Goal: Task Accomplishment & Management: Use online tool/utility

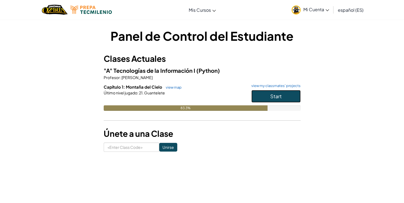
click at [256, 97] on button "Start" at bounding box center [276, 96] width 49 height 13
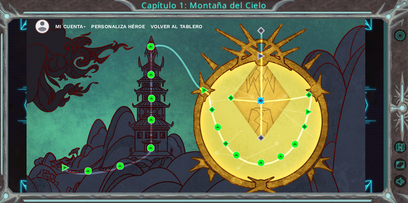
click at [263, 101] on img at bounding box center [260, 100] width 7 height 7
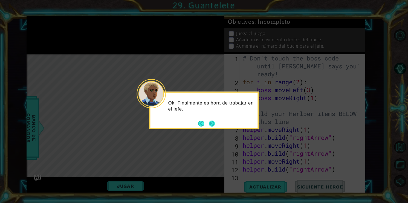
click at [210, 122] on button "Next" at bounding box center [211, 123] width 9 height 9
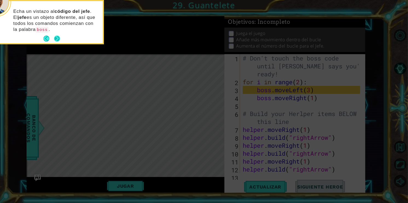
click at [57, 38] on button "Next" at bounding box center [57, 38] width 9 height 9
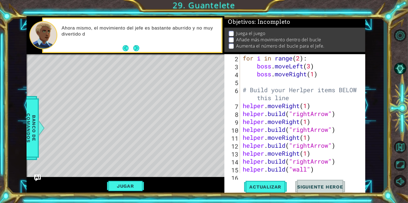
scroll to position [39, 0]
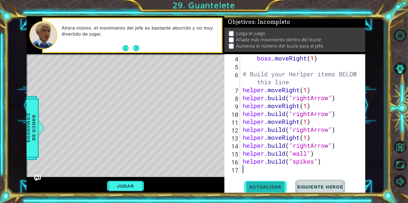
click at [269, 183] on button "Actualizar" at bounding box center [265, 187] width 43 height 14
click at [134, 186] on button "Jugar" at bounding box center [125, 186] width 37 height 10
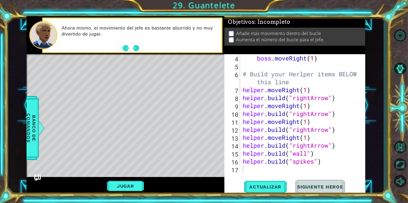
click at [329, 165] on div "boss . moveLeft ( 3 ) boss . moveRight ( 1 ) # Build your Herlper items BELOW t…" at bounding box center [302, 113] width 121 height 135
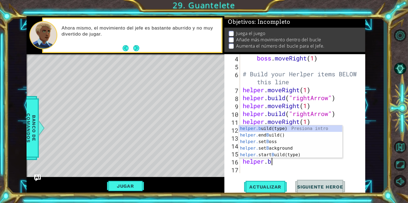
type textarea "h"
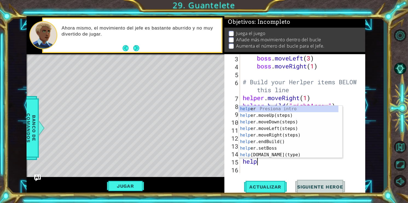
type textarea "h"
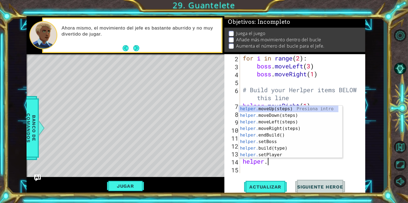
type textarea "h"
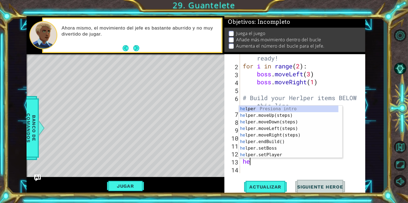
type textarea "h"
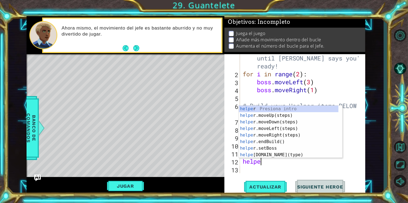
type textarea "h"
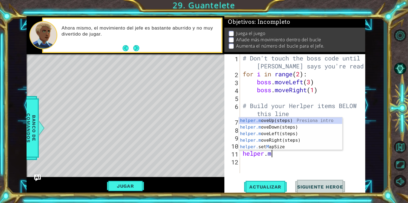
type textarea "h"
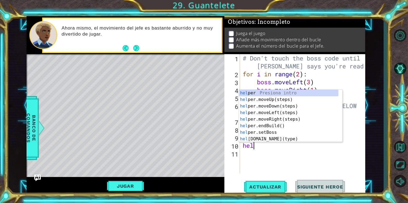
type textarea "h"
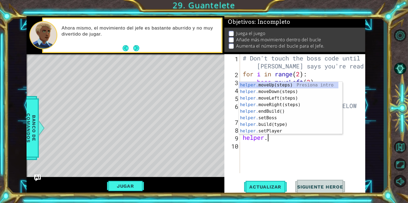
type textarea "h"
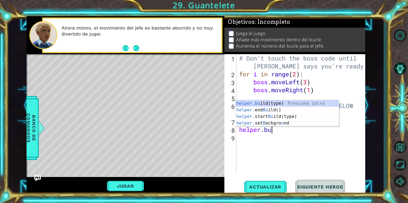
type textarea "h"
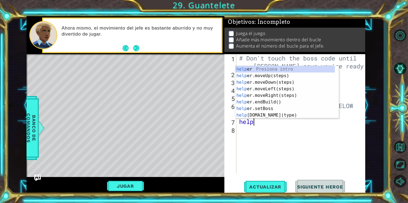
type textarea "h"
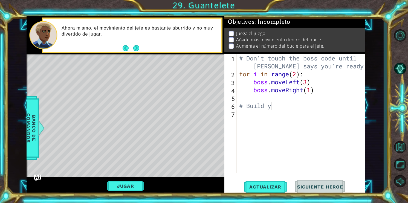
type textarea "#"
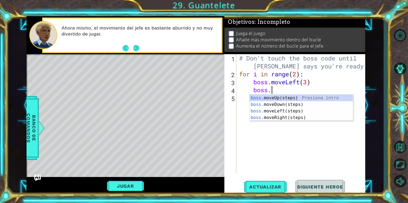
type textarea "b"
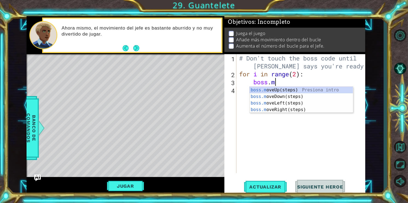
type textarea "b"
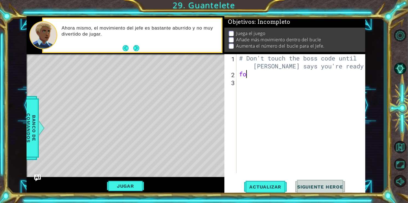
type textarea "f"
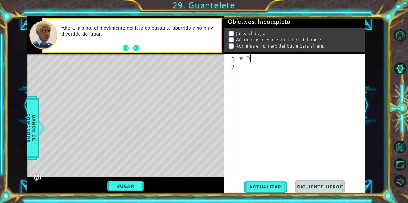
type textarea "#"
click at [297, 59] on div "#Don't touch theboss" at bounding box center [302, 121] width 129 height 135
click at [317, 59] on div "#Don't touch the boss" at bounding box center [302, 121] width 129 height 135
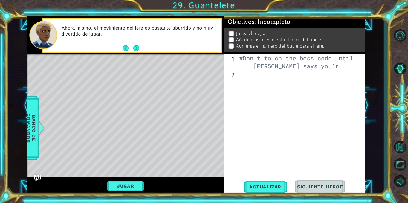
scroll to position [0, 8]
click at [304, 65] on div "#Don't touch the boss code until [PERSON_NAME] says you're" at bounding box center [302, 125] width 129 height 143
type textarea "#Don't touch the boss code until [PERSON_NAME] says you're"
click at [313, 66] on div "#Don't touch the boss code until [PERSON_NAME] says you're" at bounding box center [302, 125] width 129 height 143
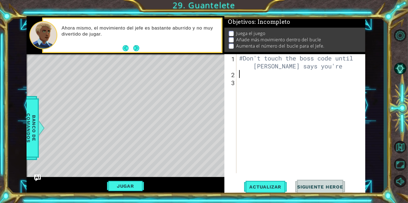
type textarea "r"
click at [313, 66] on div "#Don't touch the boss code until [PERSON_NAME] says you're" at bounding box center [302, 125] width 129 height 143
type textarea "#Don't touch the boss code until [PERSON_NAME] says you're ready!"
click at [240, 85] on div "#Don't touch the boss code until [PERSON_NAME] says you're ready!" at bounding box center [302, 129] width 129 height 151
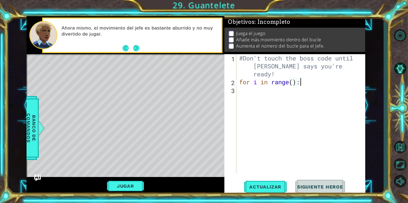
scroll to position [0, 2]
click at [297, 84] on div "#Don't touch the boss code until [PERSON_NAME] says you're ready! for i in rang…" at bounding box center [302, 129] width 129 height 151
click at [294, 82] on div "#Don't touch the boss code until [PERSON_NAME] says you're ready! for i in rang…" at bounding box center [302, 129] width 129 height 151
type textarea "for i in range(2):"
click at [241, 88] on div "#Don't touch the boss code until [PERSON_NAME] says you're ready! for i in rang…" at bounding box center [302, 129] width 129 height 151
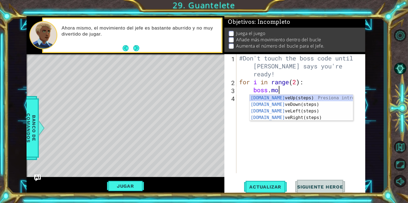
scroll to position [0, 1]
type textarea "boss.move"
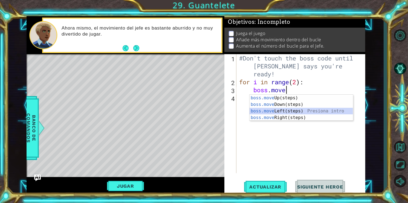
click at [272, 111] on div "boss.move Up(steps) Presiona intro boss.move Down(steps) Presiona intro boss.mo…" at bounding box center [302, 114] width 104 height 39
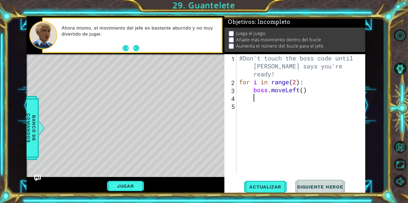
scroll to position [0, 0]
click at [305, 90] on div "#Don't touch the boss code until [PERSON_NAME] says you're ready! for i in rang…" at bounding box center [302, 129] width 129 height 151
type textarea "boss.moveLeft(3)"
click at [254, 95] on div "#Don't touch the boss code until [PERSON_NAME] says you're ready! for i in rang…" at bounding box center [302, 129] width 129 height 151
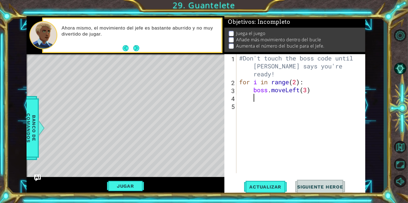
scroll to position [0, 0]
type textarea "b"
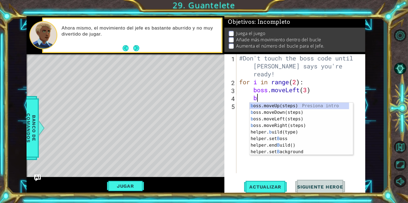
scroll to position [0, 0]
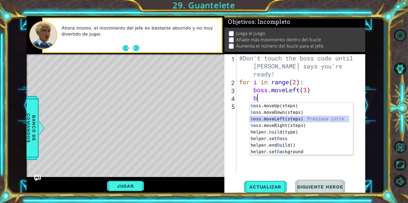
click at [268, 122] on div "b oss.moveUp(steps) Presiona intro b oss.moveDown(steps) Presiona intro b oss.m…" at bounding box center [300, 136] width 100 height 66
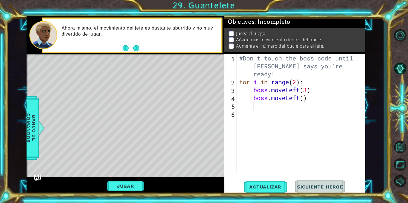
scroll to position [0, 0]
click at [300, 99] on div "#Don't touch the boss code until [PERSON_NAME] says you're ready! for i in rang…" at bounding box center [302, 129] width 129 height 151
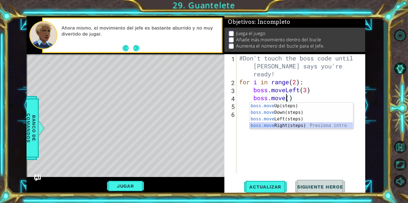
click at [277, 125] on div "boss.move Up(steps) Presiona intro boss.move Down(steps) Presiona intro boss.mo…" at bounding box center [302, 122] width 104 height 39
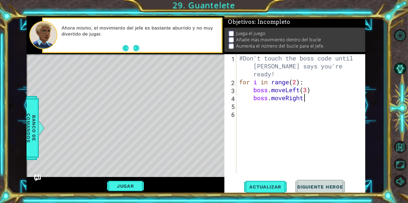
scroll to position [0, 3]
click at [309, 99] on div "#Don't touch the boss code until [PERSON_NAME] says you're ready! for i in rang…" at bounding box center [302, 129] width 129 height 151
type textarea "boss.moveRight(1)"
click at [242, 112] on div "#Don't touch the boss code until [PERSON_NAME] says you're ready! for i in rang…" at bounding box center [302, 129] width 129 height 151
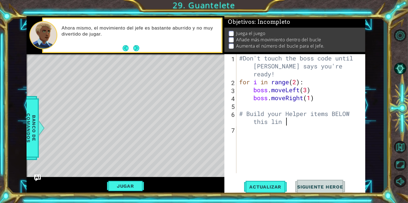
scroll to position [0, 7]
type textarea "# Build your Helper items BELOW this line"
click at [239, 130] on div "#Don't touch the boss code until [PERSON_NAME] says you're ready! for i in rang…" at bounding box center [302, 129] width 129 height 151
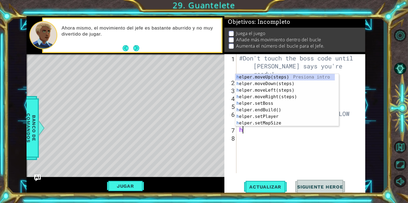
type textarea "he"
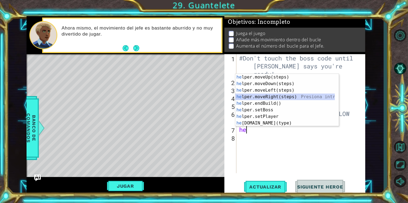
click at [274, 97] on div "he lper.moveUp(steps) Presiona intro he lper.moveDown(steps) Presiona intro he …" at bounding box center [286, 107] width 100 height 66
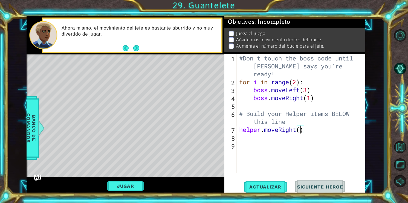
click at [300, 128] on div "#Don't touch the boss code until [PERSON_NAME] says you're ready! for i in rang…" at bounding box center [302, 129] width 129 height 151
type textarea "helper.moveRight(1)"
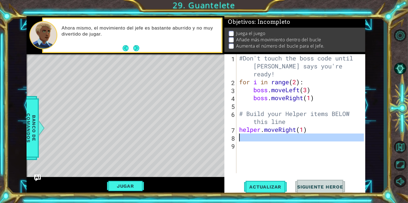
drag, startPoint x: 234, startPoint y: 138, endPoint x: 237, endPoint y: 138, distance: 2.8
click at [237, 138] on div "helper.moveRight(1) 1 2 3 4 5 6 7 8 9 #Don't touch the boss code until [PERSON_…" at bounding box center [294, 113] width 139 height 119
click at [237, 138] on div "1 2 3 4 5 6 7 8 9 #Don't touch the boss code until [PERSON_NAME] says you're re…" at bounding box center [294, 113] width 139 height 119
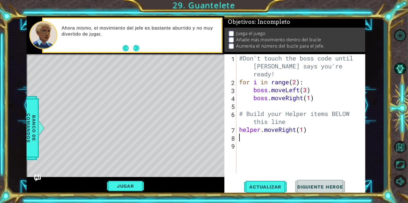
click at [245, 138] on div "#Don't touch the boss code until [PERSON_NAME] says you're ready! for i in rang…" at bounding box center [302, 129] width 129 height 151
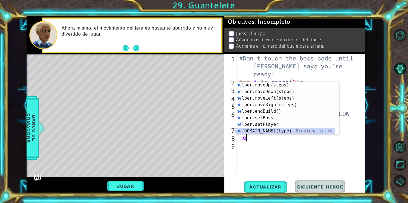
click at [260, 130] on div "he lper.moveUp(steps) Presiona intro he lper.moveDown(steps) Presiona intro he …" at bounding box center [286, 115] width 100 height 66
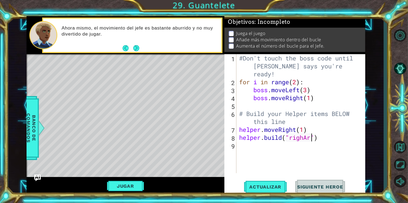
scroll to position [0, 3]
type textarea "[DOMAIN_NAME]("righArrow")"
click at [239, 145] on div "#Don't touch the boss code until [PERSON_NAME] says you're ready! for i in rang…" at bounding box center [302, 129] width 129 height 151
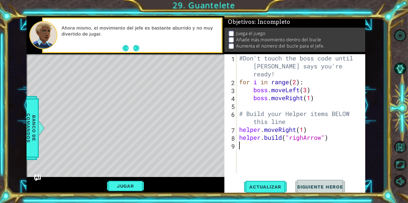
type textarea "h"
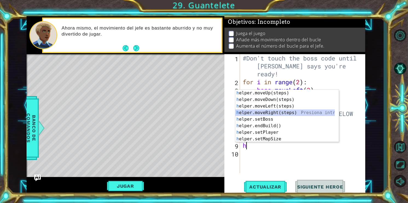
click at [279, 110] on div "h elper.moveUp(steps) Presiona intro h elper.moveDown(steps) Presiona intro h e…" at bounding box center [286, 123] width 100 height 66
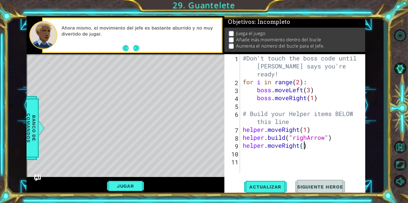
click at [303, 147] on div "#Don't touch the boss code until [PERSON_NAME] says you're ready! for i in rang…" at bounding box center [304, 129] width 125 height 151
type textarea "helper.moveRight(1)"
click at [241, 154] on div "helper.moveRight(1) 1 2 3 4 5 6 7 8 9 10 11 #Don't touch the boss code until [P…" at bounding box center [294, 113] width 139 height 119
click at [243, 154] on div "#Don't touch the boss code until [PERSON_NAME] says you're ready! for i in rang…" at bounding box center [304, 129] width 125 height 151
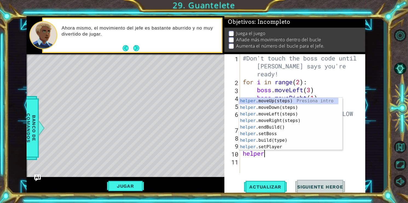
scroll to position [0, 1]
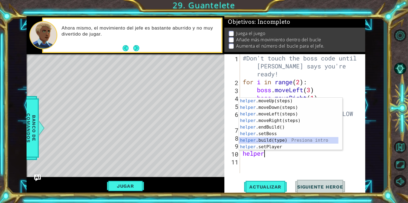
click at [271, 140] on div "helper .moveUp(steps) Presiona intro helper .moveDown(steps) Presiona intro hel…" at bounding box center [289, 131] width 100 height 66
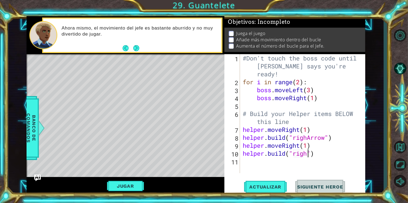
scroll to position [0, 3]
click at [308, 137] on div "#Don't touch the boss code until [PERSON_NAME] says you're ready! for i in rang…" at bounding box center [304, 129] width 125 height 151
click at [308, 154] on div "#Don't touch the boss code until [PERSON_NAME] says you're ready! for i in rang…" at bounding box center [304, 129] width 125 height 151
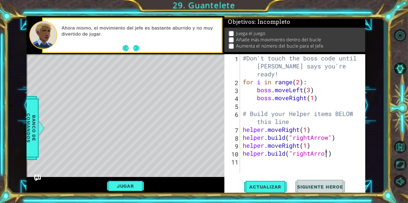
type textarea "[DOMAIN_NAME]("rightArrow")"
click at [242, 159] on div "#Don't touch the boss code until [PERSON_NAME] says you're ready! for i in rang…" at bounding box center [303, 113] width 122 height 119
type textarea "h"
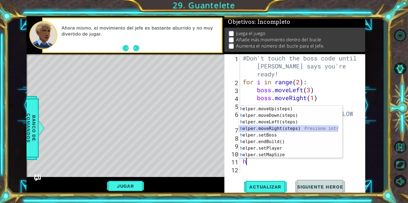
click at [270, 126] on div "h elper.moveUp(steps) Presiona intro h elper.moveDown(steps) Presiona intro h e…" at bounding box center [289, 139] width 100 height 66
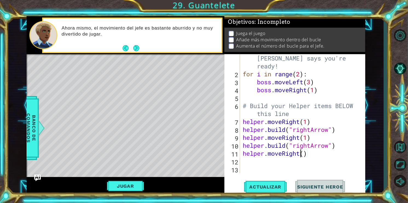
click at [303, 154] on div "#Don't touch the boss code until [PERSON_NAME] says you're ready! for i in rang…" at bounding box center [302, 121] width 121 height 151
click at [305, 154] on div "#Don't touch the boss code until [PERSON_NAME] says you're ready! for i in rang…" at bounding box center [302, 121] width 121 height 151
type textarea "helper.moveRight(1)"
click at [252, 162] on div "#Don't touch the boss code until [PERSON_NAME] says you're ready! for i in rang…" at bounding box center [302, 121] width 121 height 151
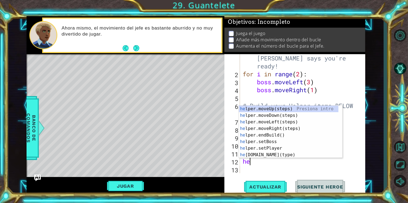
scroll to position [0, 0]
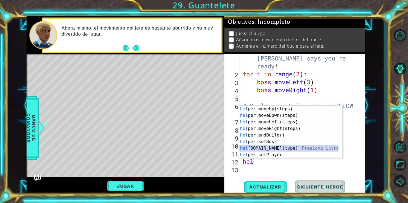
click at [271, 149] on div "hel per.moveUp(steps) Presiona intro hel per.moveDown(steps) Presiona intro hel…" at bounding box center [289, 139] width 100 height 66
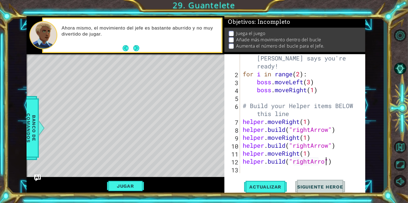
scroll to position [0, 4]
type textarea "[DOMAIN_NAME]("rightArrow")"
click at [249, 170] on div "#Don't touch the boss code until [PERSON_NAME] says you're ready! for i in rang…" at bounding box center [302, 121] width 121 height 151
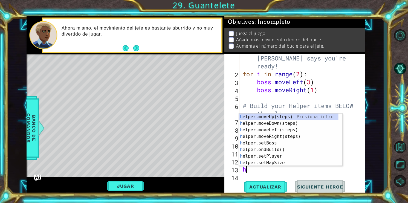
scroll to position [16, 0]
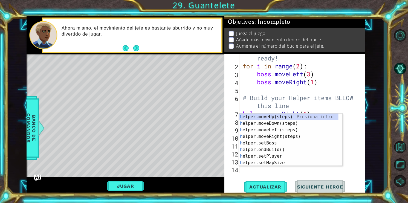
type textarea "he"
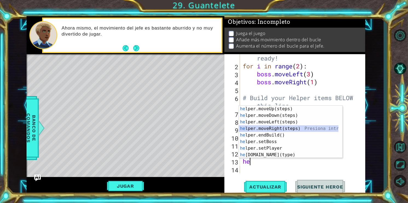
click at [278, 127] on div "he lper.moveUp(steps) Presiona intro he lper.moveDown(steps) Presiona intro he …" at bounding box center [289, 139] width 100 height 66
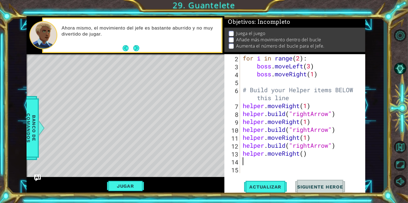
scroll to position [24, 0]
click at [304, 154] on div "for i in range ( 2 ) : boss . moveLeft ( 3 ) boss . moveRight ( 1 ) # Build you…" at bounding box center [302, 121] width 121 height 135
type textarea "helper.moveRight(1)"
click at [243, 160] on div "for i in range ( 2 ) : boss . moveLeft ( 3 ) boss . moveRight ( 1 ) # Build you…" at bounding box center [302, 121] width 121 height 135
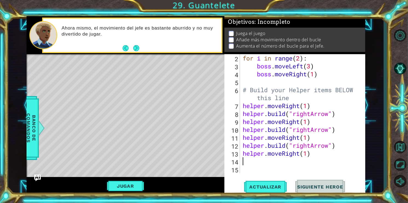
scroll to position [0, 0]
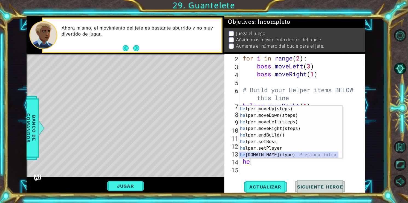
click at [266, 154] on div "he lper.moveUp(steps) Presiona intro he lper.moveDown(steps) Presiona intro he …" at bounding box center [289, 139] width 100 height 66
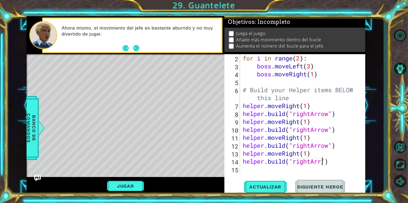
scroll to position [0, 4]
type textarea "[DOMAIN_NAME]("rightArrow")"
click at [242, 167] on div "[DOMAIN_NAME]("rightArrow") 2 3 4 5 6 7 8 9 10 11 12 13 14 15 for i in range ( …" at bounding box center [294, 113] width 139 height 119
click at [244, 169] on div "for i in range ( 2 ) : boss . moveLeft ( 3 ) boss . moveRight ( 1 ) # Build you…" at bounding box center [302, 121] width 121 height 135
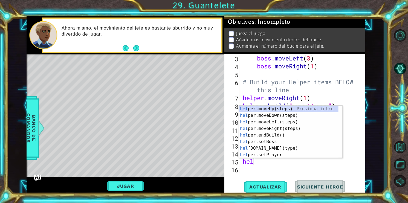
scroll to position [0, 0]
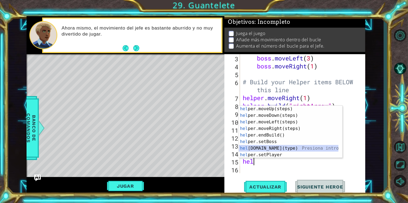
click at [265, 147] on div "hel per.moveUp(steps) Presiona intro hel per.moveDown(steps) Presiona intro hel…" at bounding box center [289, 139] width 100 height 66
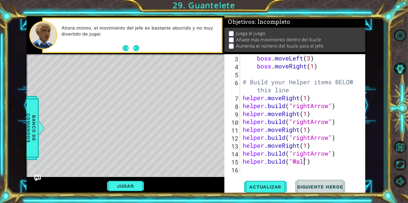
scroll to position [0, 3]
click at [298, 161] on div "boss . moveLeft ( 3 ) boss . moveRight ( 1 ) # Build your Helper items BELOW th…" at bounding box center [302, 121] width 121 height 135
type textarea "[DOMAIN_NAME]("wall")"
click at [252, 171] on div "boss . moveLeft ( 3 ) boss . moveRight ( 1 ) # Build your Helper items BELOW th…" at bounding box center [302, 121] width 121 height 135
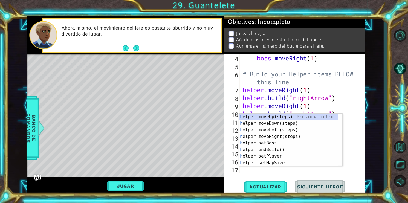
scroll to position [39, 0]
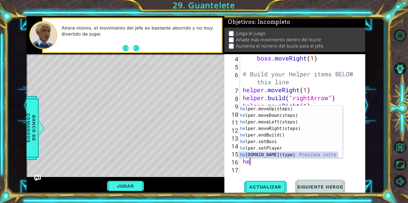
click at [267, 152] on div "he lper.moveUp(steps) Presiona intro he lper.moveDown(steps) Presiona intro he …" at bounding box center [289, 139] width 100 height 66
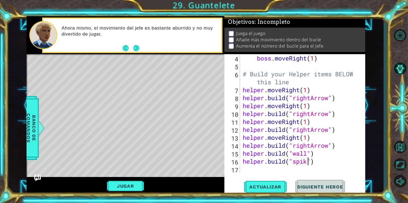
scroll to position [0, 3]
type textarea "[DOMAIN_NAME]("spikes")"
click at [277, 187] on span "Actualizar" at bounding box center [265, 186] width 43 height 5
click at [137, 185] on button "Jugar" at bounding box center [125, 186] width 37 height 10
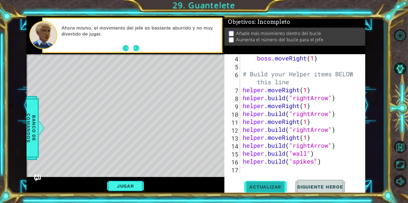
click at [249, 188] on span "Actualizar" at bounding box center [265, 186] width 43 height 5
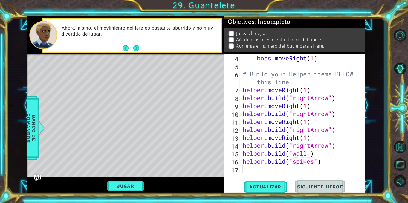
click at [247, 171] on div "boss . moveRight ( 1 ) # Build your Helper items BELOW this line helper . moveR…" at bounding box center [302, 121] width 121 height 135
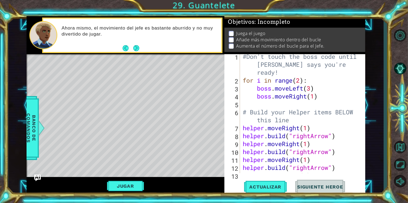
scroll to position [0, 0]
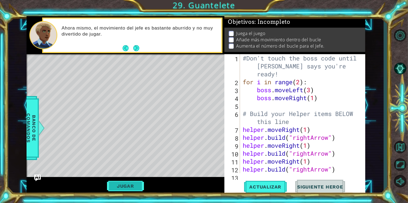
click at [134, 184] on button "Jugar" at bounding box center [125, 186] width 37 height 10
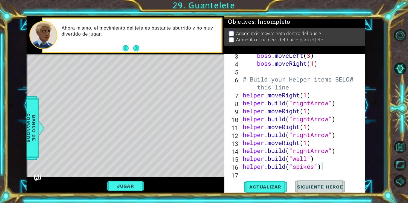
scroll to position [39, 0]
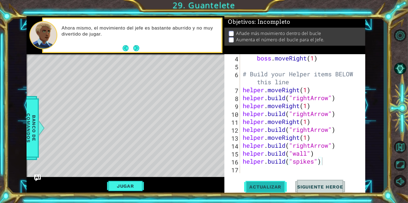
click at [274, 186] on span "Actualizar" at bounding box center [265, 186] width 43 height 5
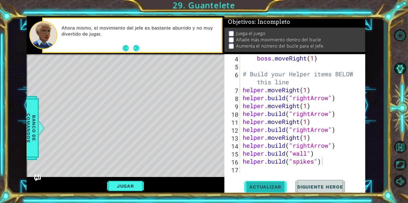
click at [269, 188] on span "Actualizar" at bounding box center [265, 186] width 43 height 5
click at [273, 190] on button "Actualizar" at bounding box center [265, 187] width 43 height 14
click at [265, 186] on span "Actualizar" at bounding box center [265, 186] width 43 height 5
click at [132, 185] on button "Jugar" at bounding box center [125, 186] width 37 height 10
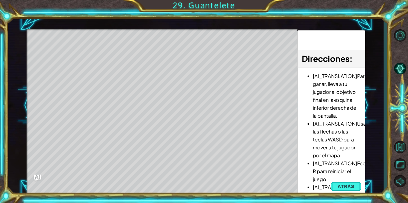
click at [132, 185] on div "Level Map" at bounding box center [153, 109] width 253 height 161
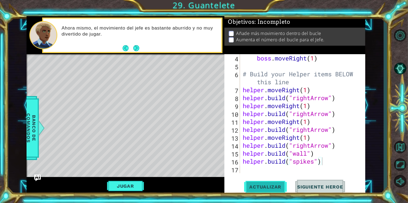
click at [257, 185] on span "Actualizar" at bounding box center [265, 186] width 43 height 5
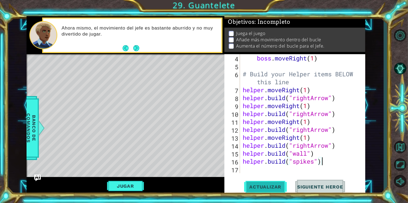
click at [268, 186] on span "Actualizar" at bounding box center [265, 186] width 43 height 5
click at [134, 186] on button "Jugar" at bounding box center [125, 186] width 37 height 10
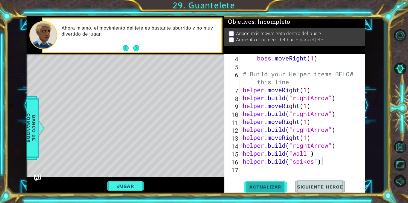
click at [276, 185] on span "Actualizar" at bounding box center [265, 186] width 43 height 5
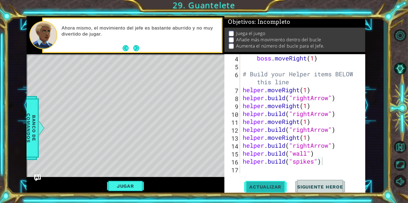
click at [276, 185] on span "Actualizar" at bounding box center [265, 186] width 43 height 5
click at [321, 189] on span "Siguiente Heroe" at bounding box center [320, 186] width 57 height 5
click at [168, 185] on div "Jugar" at bounding box center [126, 186] width 198 height 18
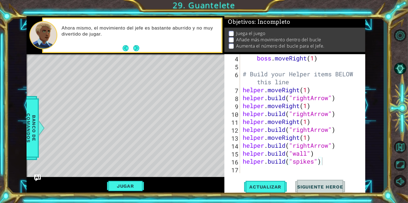
click at [326, 163] on div "boss . moveLeft ( 3 ) boss . moveRight ( 1 ) # Build your Helper items BELOW th…" at bounding box center [302, 113] width 121 height 135
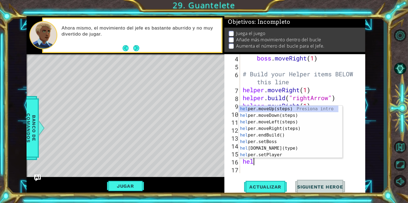
type textarea "h"
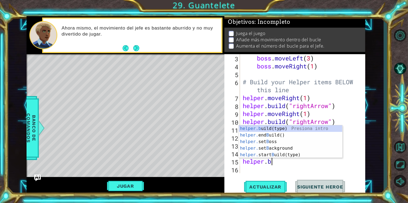
type textarea "h"
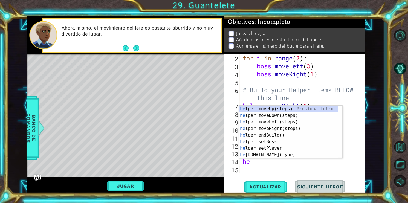
type textarea "h"
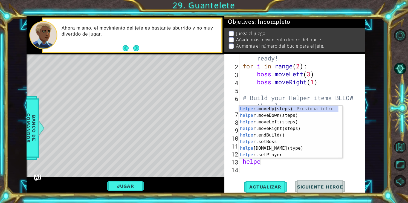
type textarea "h"
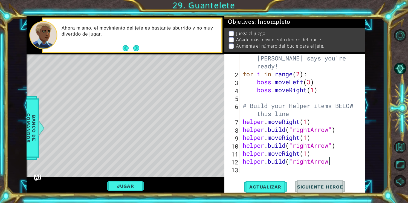
scroll to position [8, 0]
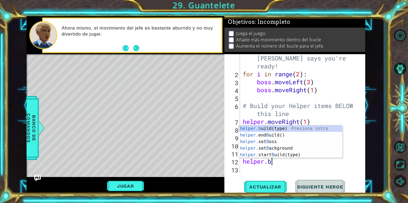
type textarea "h"
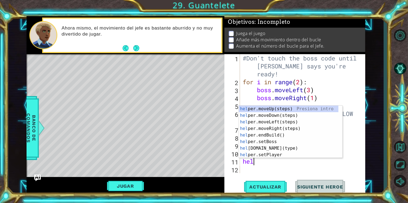
type textarea "h"
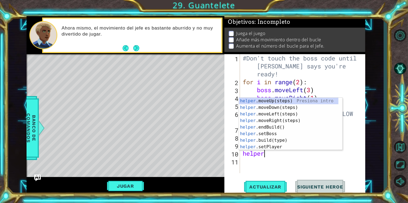
type textarea "h"
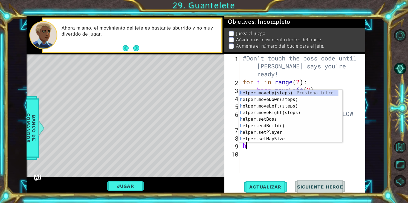
type textarea "h"
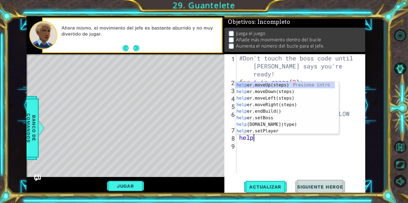
type textarea "h"
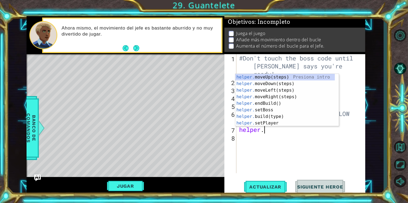
type textarea "h"
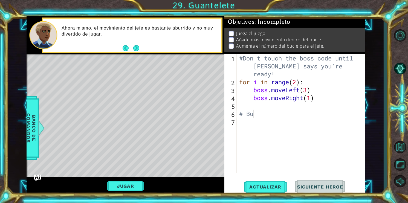
type textarea "#"
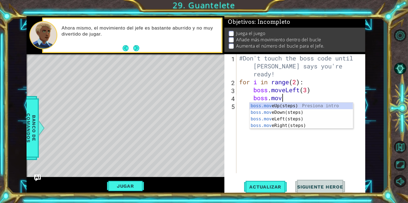
type textarea "b"
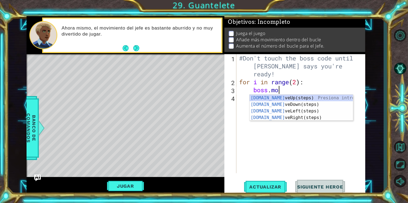
type textarea "b"
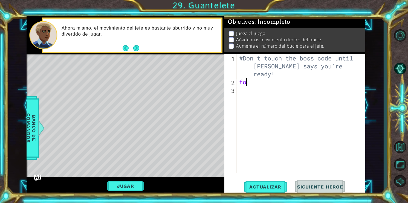
type textarea "f"
click at [245, 86] on div "#Don't touch the boss code until [PERSON_NAME] says you're ready!" at bounding box center [302, 129] width 129 height 151
click at [292, 84] on div "#Don't touch the boss code until [PERSON_NAME] says you're ready! for i in rang…" at bounding box center [302, 129] width 129 height 151
click at [304, 85] on div "#Don't touch the boss code until [PERSON_NAME] says you're ready! for i in rang…" at bounding box center [302, 129] width 129 height 151
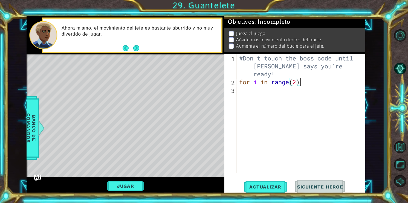
type textarea "for i in range(2):"
click at [236, 90] on div "3" at bounding box center [231, 91] width 11 height 8
click at [304, 88] on div "#Don't touch the boss code until [PERSON_NAME] says you're ready! for i in rang…" at bounding box center [302, 129] width 129 height 151
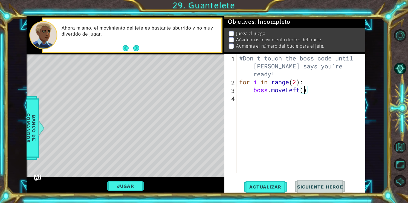
type textarea "boss.moveLeft(3)"
click at [255, 97] on div "#Don't touch the boss code until [PERSON_NAME] says you're ready! for i in rang…" at bounding box center [302, 129] width 129 height 151
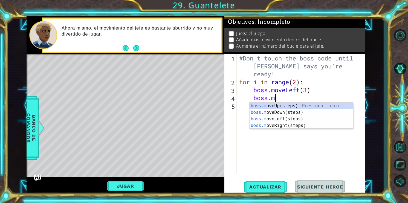
scroll to position [0, 1]
type textarea "boss.move"
click at [259, 128] on div "boss.move Up(steps) Presiona intro boss.move Down(steps) Presiona intro boss.mo…" at bounding box center [302, 122] width 104 height 39
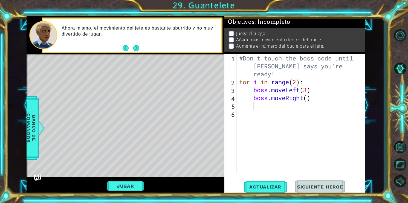
scroll to position [0, 0]
click at [309, 97] on div "#Don't touch the boss code until [PERSON_NAME] says you're ready! for i in rang…" at bounding box center [302, 129] width 129 height 151
type textarea "boss.moveRight(1)"
click at [240, 115] on div "#Don't touch the boss code until [PERSON_NAME] says you're ready! for i in rang…" at bounding box center [302, 129] width 129 height 151
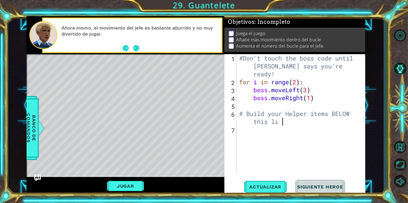
scroll to position [0, 7]
type textarea "# Build your Helper items BELOW this line"
click at [241, 128] on div "#Don't touch the boss code until [PERSON_NAME] says you're ready! for i in rang…" at bounding box center [302, 129] width 129 height 151
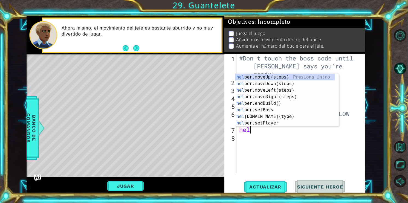
scroll to position [0, 0]
type textarea "helper."
click at [283, 97] on div "helper. moveUp(steps) Presiona intro helper. moveDown(steps) Presiona intro hel…" at bounding box center [286, 107] width 100 height 66
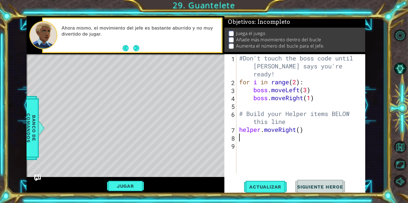
scroll to position [0, 0]
click at [299, 131] on div "#Don't touch the boss code until [PERSON_NAME] says you're ready! for i in rang…" at bounding box center [302, 129] width 129 height 151
type textarea "helper.moveRight(1)"
click at [237, 139] on div "helper.moveRight(1) 1 2 3 4 5 6 7 8 9 #Don't touch the boss code until [PERSON_…" at bounding box center [294, 113] width 139 height 119
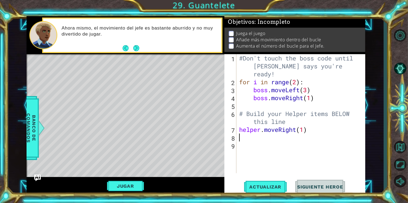
click at [239, 140] on div "#Don't touch the boss code until [PERSON_NAME] says you're ready! for i in rang…" at bounding box center [302, 129] width 129 height 151
click at [290, 138] on div "#Don't touch the boss code until [PERSON_NAME] says you're ready! for i in rang…" at bounding box center [302, 129] width 129 height 151
type textarea "[DOMAIN_NAME]("rightArrow")"
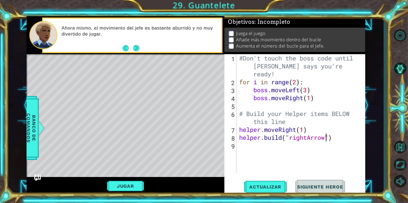
scroll to position [0, 4]
click at [240, 146] on div "#Don't touch the boss code until [PERSON_NAME] says you're ready! for i in rang…" at bounding box center [302, 129] width 129 height 151
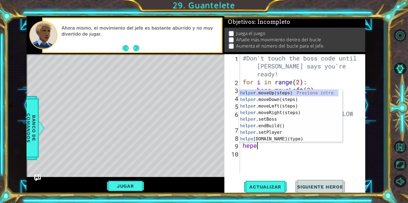
scroll to position [0, 0]
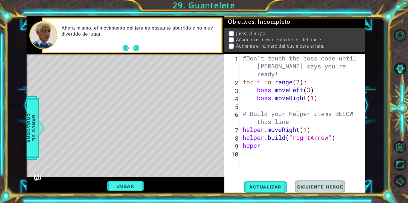
click at [252, 147] on div "#Don't touch the boss code until [PERSON_NAME] says you're ready! for i in rang…" at bounding box center [304, 129] width 125 height 151
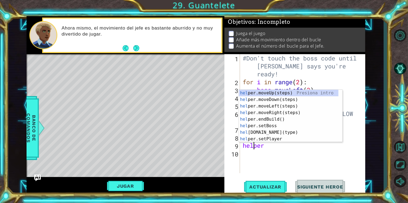
scroll to position [0, 1]
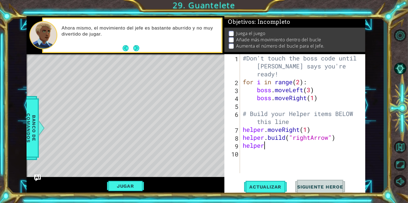
click at [266, 147] on div "#Don't touch the boss code until [PERSON_NAME] says you're ready! for i in rang…" at bounding box center [304, 129] width 125 height 151
click at [309, 144] on div "#Don't touch the boss code until [PERSON_NAME] says you're ready! for i in rang…" at bounding box center [304, 129] width 125 height 151
click at [313, 147] on div "#Don't touch the boss code until [PERSON_NAME] says you're ready! for i in rang…" at bounding box center [304, 129] width 125 height 151
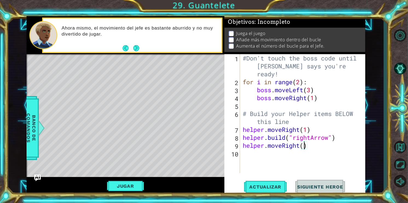
type textarea "helper.moveRight(1)"
click at [243, 155] on div "#Don't touch the boss code until [PERSON_NAME] says you're ready! for i in rang…" at bounding box center [304, 129] width 125 height 151
click at [292, 153] on div "#Don't touch the boss code until [PERSON_NAME] says you're ready! for i in rang…" at bounding box center [304, 129] width 125 height 151
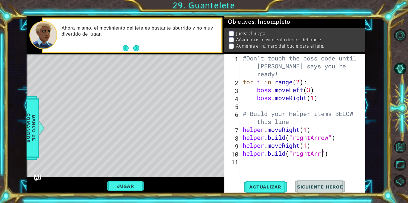
scroll to position [0, 4]
type textarea "[DOMAIN_NAME]("rightArrow")"
click at [245, 162] on div "#Don't touch the boss code until [PERSON_NAME] says you're ready! for i in rang…" at bounding box center [304, 129] width 125 height 151
click at [305, 162] on div "#Don't touch the boss code until [PERSON_NAME] says you're ready! for i in rang…" at bounding box center [304, 129] width 125 height 151
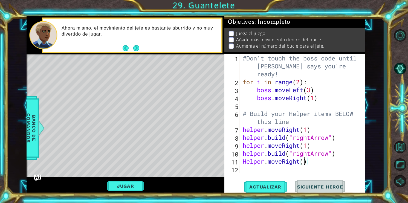
type textarea "Helper.moveRight(1)"
click at [246, 173] on div "#Don't touch the boss code until [PERSON_NAME] says you're ready! for i in rang…" at bounding box center [304, 129] width 125 height 151
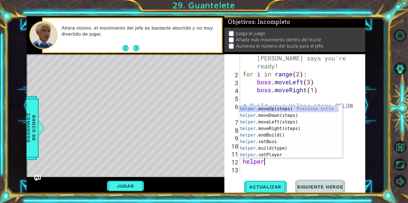
scroll to position [0, 1]
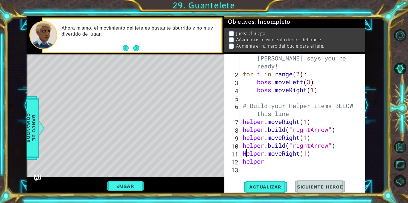
click at [247, 154] on div "#Don't touch the boss code until [PERSON_NAME] says you're ready! for i in rang…" at bounding box center [302, 121] width 121 height 151
click at [265, 162] on div "#Don't touch the boss code until [PERSON_NAME] says you're ready! for i in rang…" at bounding box center [302, 121] width 121 height 151
click at [293, 161] on div "#Don't touch the boss code until [PERSON_NAME] says you're ready! for i in rang…" at bounding box center [302, 121] width 121 height 151
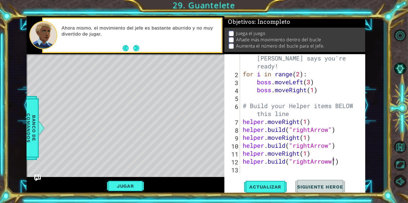
scroll to position [0, 4]
type textarea "[DOMAIN_NAME]("rightArrow")"
click at [243, 171] on div "#Don't touch the boss code until [PERSON_NAME] says you're ready! for i in rang…" at bounding box center [302, 121] width 121 height 151
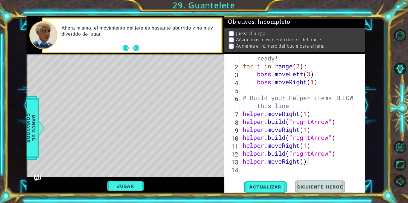
scroll to position [0, 2]
click at [303, 162] on div "#Don't touch the boss code until [PERSON_NAME] says you're ready! for i in rang…" at bounding box center [302, 113] width 121 height 151
type textarea "helper.moveRight(1)"
click at [248, 170] on div "#Don't touch the boss code until [PERSON_NAME] says you're ready! for i in rang…" at bounding box center [302, 113] width 121 height 151
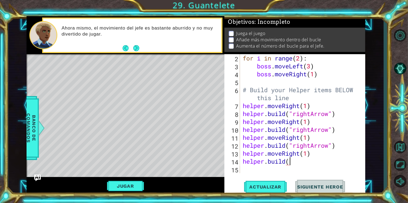
scroll to position [0, 2]
click at [292, 163] on div "for i in range ( 2 ) : boss . moveLeft ( 3 ) boss . moveRight ( 1 ) # Build you…" at bounding box center [302, 121] width 121 height 135
click at [291, 163] on div "for i in range ( 2 ) : boss . moveLeft ( 3 ) boss . moveRight ( 1 ) # Build you…" at bounding box center [302, 121] width 121 height 135
click at [295, 162] on div "for i in range ( 2 ) : boss . moveLeft ( 3 ) boss . moveRight ( 1 ) # Build you…" at bounding box center [302, 121] width 121 height 135
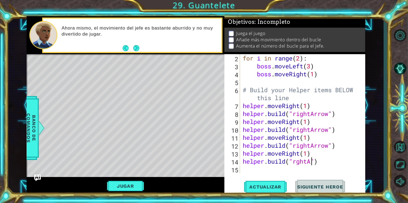
scroll to position [0, 3]
click at [295, 161] on div "for i in range ( 2 ) : boss . moveLeft ( 3 ) boss . moveRight ( 1 ) # Build you…" at bounding box center [302, 121] width 121 height 135
click at [297, 161] on div "for i in range ( 2 ) : boss . moveLeft ( 3 ) boss . moveRight ( 1 ) # Build you…" at bounding box center [302, 121] width 121 height 135
click at [315, 162] on div "for i in range ( 2 ) : boss . moveLeft ( 3 ) boss . moveRight ( 1 ) # Build you…" at bounding box center [302, 121] width 121 height 135
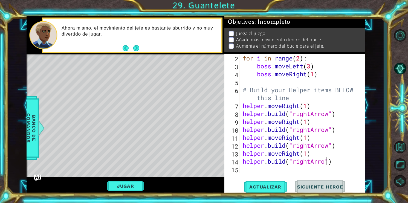
scroll to position [0, 4]
type textarea "[DOMAIN_NAME]("rightArrow")"
click at [246, 171] on div "for i in range ( 2 ) : boss . moveLeft ( 3 ) boss . moveRight ( 1 ) # Build you…" at bounding box center [302, 121] width 121 height 135
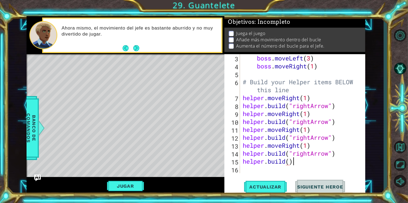
scroll to position [0, 2]
click at [289, 163] on div "boss . moveLeft ( 3 ) boss . moveRight ( 1 ) # Build your Helper items BELOW th…" at bounding box center [302, 121] width 121 height 135
click at [295, 161] on div "boss . moveLeft ( 3 ) boss . moveRight ( 1 ) # Build your Helper items BELOW th…" at bounding box center [302, 121] width 121 height 135
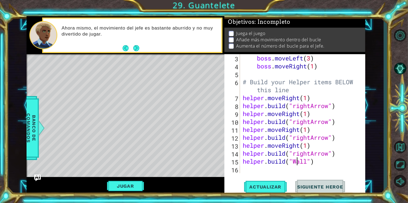
click at [295, 162] on div "boss . moveLeft ( 3 ) boss . moveRight ( 1 ) # Build your Helper items BELOW th…" at bounding box center [302, 121] width 121 height 135
type textarea "[DOMAIN_NAME]("wall")"
click at [245, 169] on div "boss . moveLeft ( 3 ) boss . moveRight ( 1 ) # Build your Helper items BELOW th…" at bounding box center [302, 121] width 121 height 135
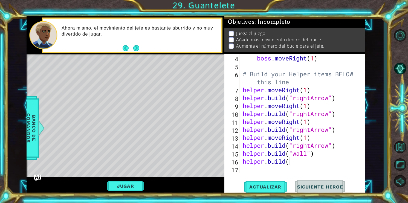
scroll to position [0, 2]
click at [290, 163] on div "boss . moveRight ( 1 ) # Build your Helper items BELOW this line helper . moveR…" at bounding box center [302, 121] width 121 height 135
click at [292, 162] on div "boss . moveRight ( 1 ) # Build your Helper items BELOW this line helper . moveR…" at bounding box center [302, 121] width 121 height 135
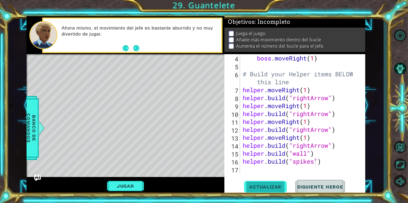
click at [277, 183] on button "Actualizar" at bounding box center [265, 187] width 43 height 14
click at [136, 187] on button "Jugar" at bounding box center [125, 186] width 37 height 10
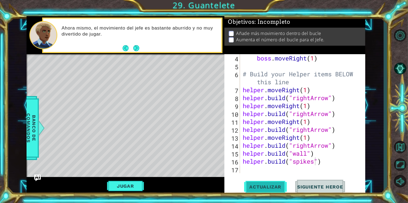
click at [270, 186] on span "Actualizar" at bounding box center [265, 186] width 43 height 5
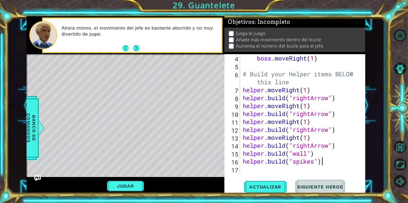
click at [332, 163] on div "boss . moveRight ( 1 ) # Build your Helper items BELOW this line helper . moveR…" at bounding box center [302, 121] width 121 height 135
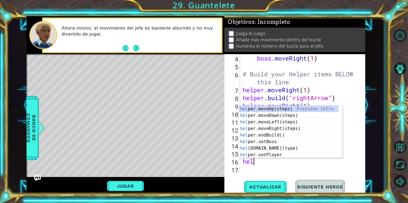
type textarea "h"
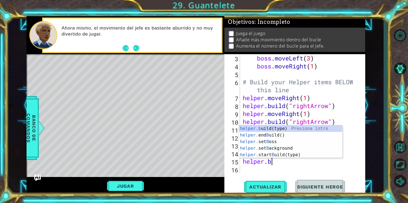
type textarea "h"
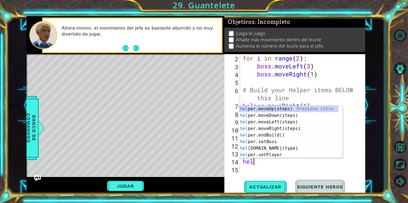
type textarea "h"
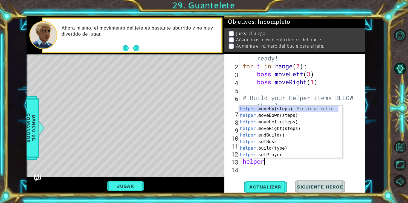
type textarea "h"
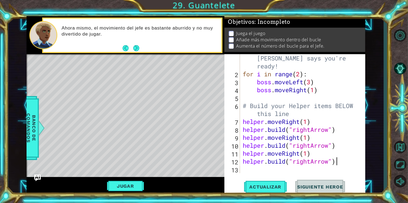
scroll to position [8, 0]
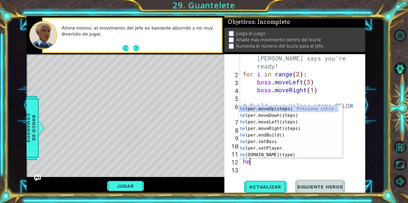
type textarea "h"
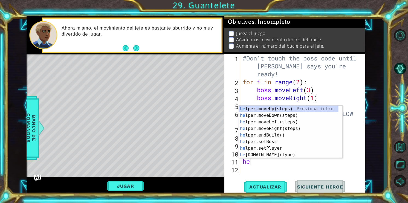
type textarea "h"
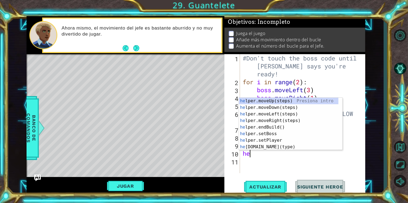
type textarea "h"
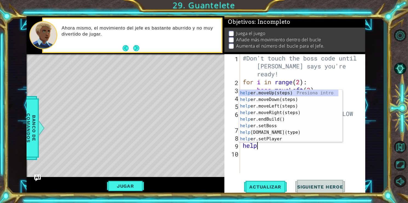
type textarea "h"
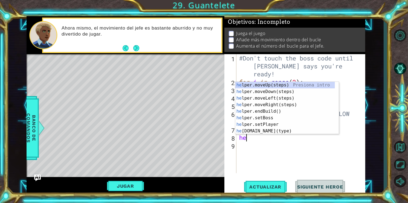
type textarea "h"
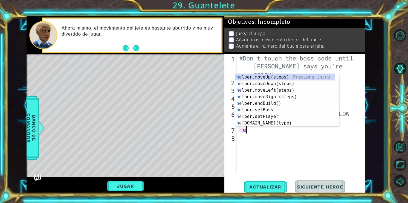
type textarea "h"
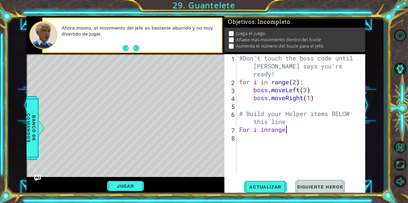
scroll to position [0, 2]
click at [267, 131] on div "#Don't touch the boss code until [PERSON_NAME] says you're ready! for i in rang…" at bounding box center [302, 129] width 129 height 151
click at [292, 130] on div "#Don't touch the boss code until [PERSON_NAME] says you're ready! for i in rang…" at bounding box center [302, 129] width 129 height 151
click at [297, 130] on div "#Don't touch the boss code until [PERSON_NAME] says you're ready! for i in rang…" at bounding box center [302, 129] width 129 height 151
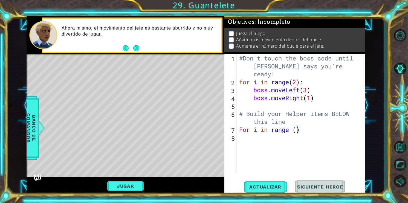
type textarea "For i in range (4)"
click at [242, 136] on div "#Don't touch the boss code until [PERSON_NAME] says you're ready! for i in rang…" at bounding box center [302, 129] width 129 height 151
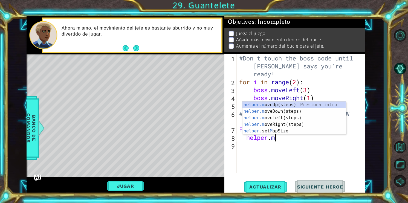
scroll to position [0, 1]
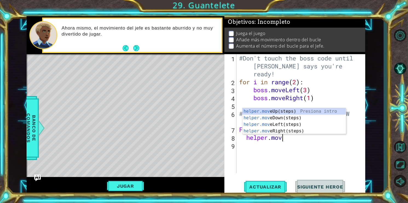
type textarea "helper.move"
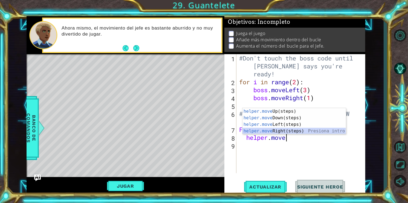
click at [267, 129] on div "helper.move Up(steps) Presiona intro helper.move Down(steps) Presiona intro hel…" at bounding box center [295, 127] width 104 height 39
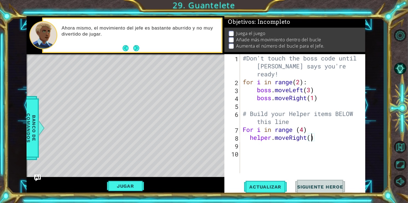
click at [312, 135] on div "#Don't touch the boss code until [PERSON_NAME] says you're ready! for i in rang…" at bounding box center [304, 129] width 125 height 151
type textarea "helper.moveRight(1)"
click at [252, 143] on div "#Don't touch the boss code until [PERSON_NAME] says you're ready! for i in rang…" at bounding box center [304, 129] width 125 height 151
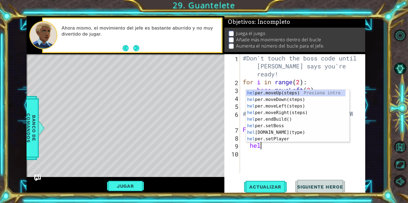
scroll to position [0, 0]
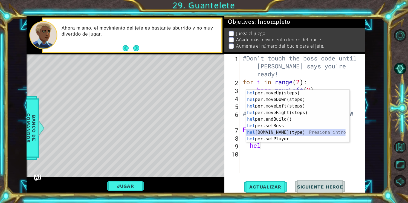
click at [268, 133] on div "hel per.moveUp(steps) Presiona intro hel per.moveDown(steps) Presiona intro hel…" at bounding box center [296, 123] width 100 height 66
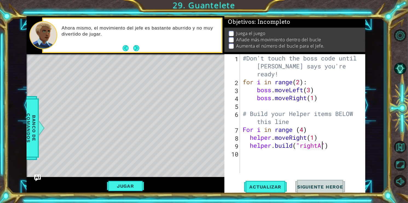
scroll to position [0, 4]
type textarea "[DOMAIN_NAME]("rightArrow")"
click at [253, 156] on div "#Don't touch the boss code until [PERSON_NAME] says you're ready! for i in rang…" at bounding box center [304, 129] width 125 height 151
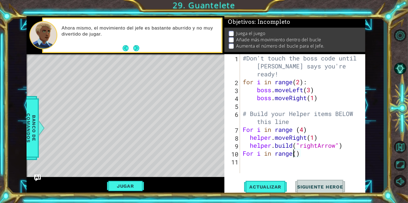
click at [294, 154] on div "#Don't touch the boss code until [PERSON_NAME] says you're ready! for i in rang…" at bounding box center [304, 129] width 125 height 151
click at [297, 155] on div "#Don't touch the boss code until [PERSON_NAME] says you're ready! for i in rang…" at bounding box center [304, 129] width 125 height 151
type textarea "For i in range(2)"
click at [248, 160] on div "#Don't touch the boss code until [PERSON_NAME] says you're ready! for i in rang…" at bounding box center [304, 129] width 125 height 151
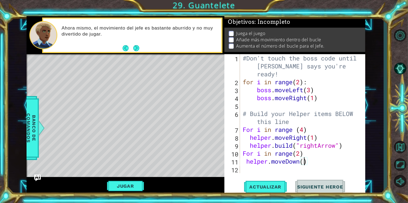
click at [305, 162] on div "#Don't touch the boss code until [PERSON_NAME] says you're ready! for i in rang…" at bounding box center [304, 129] width 125 height 151
type textarea "helper.moveDown(1)"
click at [244, 171] on div "#Don't touch the boss code until [PERSON_NAME] says you're ready! for i in rang…" at bounding box center [304, 129] width 125 height 151
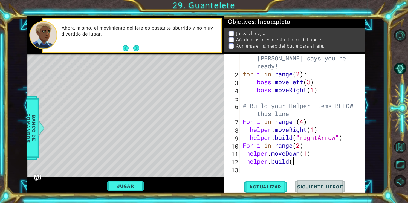
scroll to position [0, 2]
click at [291, 162] on div "#Don't touch the boss code until [PERSON_NAME] says you're ready! for i in rang…" at bounding box center [302, 121] width 121 height 151
click at [292, 162] on div "#Don't touch the boss code until [PERSON_NAME] says you're ready! for i in rang…" at bounding box center [302, 121] width 121 height 151
click at [294, 162] on div "#Don't touch the boss code until [PERSON_NAME] says you're ready! for i in rang…" at bounding box center [302, 121] width 121 height 151
click at [298, 162] on div "#Don't touch the boss code until [PERSON_NAME] says you're ready! for i in rang…" at bounding box center [302, 121] width 121 height 151
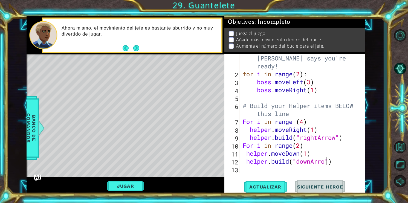
scroll to position [0, 4]
type textarea "[DOMAIN_NAME]("downArrow")"
click at [252, 173] on div "#Don't touch the boss code until [PERSON_NAME] says you're ready! for i in rang…" at bounding box center [302, 121] width 121 height 151
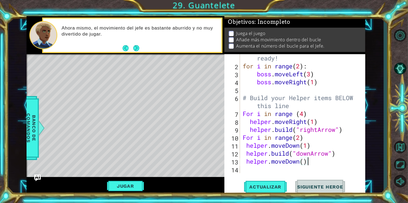
scroll to position [0, 2]
click at [305, 162] on div "#Don't touch the boss code until [PERSON_NAME] says you're ready! for i in rang…" at bounding box center [302, 113] width 121 height 151
type textarea "helper.moveDown(1)"
click at [245, 169] on div "#Don't touch the boss code until [PERSON_NAME] says you're ready! for i in rang…" at bounding box center [302, 113] width 121 height 151
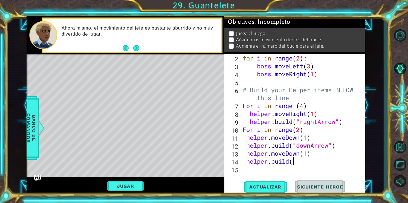
scroll to position [0, 2]
click at [294, 162] on div "for i in range ( 2 ) : boss . moveLeft ( 3 ) boss . moveRight ( 1 ) # Build you…" at bounding box center [302, 121] width 121 height 135
click at [295, 162] on div "for i in range ( 2 ) : boss . moveLeft ( 3 ) boss . moveRight ( 1 ) # Build you…" at bounding box center [302, 121] width 121 height 135
type textarea "[DOMAIN_NAME]("wall")"
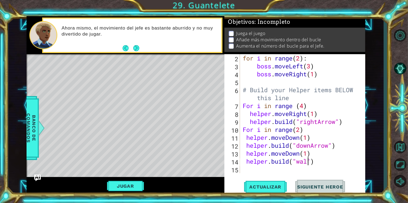
scroll to position [0, 3]
click at [248, 169] on div "for i in range ( 2 ) : boss . moveLeft ( 3 ) boss . moveRight ( 1 ) # Build you…" at bounding box center [302, 121] width 121 height 135
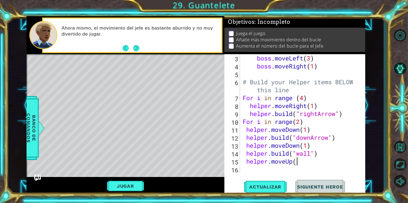
scroll to position [0, 2]
click at [297, 162] on div "boss . moveLeft ( 3 ) boss . moveRight ( 1 ) # Build your Helper items BELOW th…" at bounding box center [302, 121] width 121 height 135
type textarea "helper.moveUp(1)"
click at [247, 170] on div "boss . moveLeft ( 3 ) boss . moveRight ( 1 ) # Build your Helper items BELOW th…" at bounding box center [302, 121] width 121 height 135
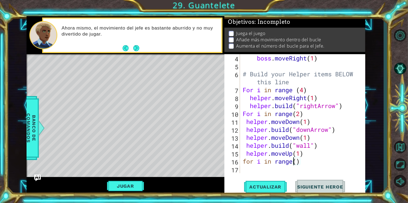
click at [295, 163] on div "boss . moveRight ( 1 ) # Build your Helper items BELOW this line For i in range…" at bounding box center [302, 121] width 121 height 135
click at [298, 163] on div "boss . moveRight ( 1 ) # Build your Helper items BELOW this line For i in range…" at bounding box center [302, 121] width 121 height 135
type textarea "for i in range(3)"
click at [241, 170] on div "for i in range(3) 4 5 6 7 8 9 10 11 12 13 14 15 16 17 boss . moveRight ( 1 ) # …" at bounding box center [294, 113] width 139 height 119
click at [243, 170] on div "boss . moveRight ( 1 ) # Build your Helper items BELOW this line For i in range…" at bounding box center [302, 121] width 121 height 135
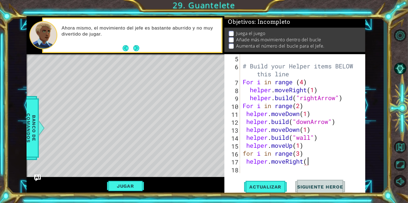
scroll to position [0, 3]
click at [308, 163] on div "# Build your Helper items BELOW this line For i in range ( 4 ) helper . moveRig…" at bounding box center [302, 121] width 121 height 135
type textarea "helper.moveRight(1)"
click at [242, 169] on div "# Build your Helper items BELOW this line For i in range ( 4 ) helper . moveRig…" at bounding box center [302, 121] width 121 height 135
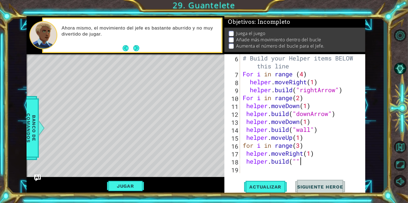
scroll to position [0, 2]
click at [299, 160] on div "# Build your Helper items BELOW this line For i in range ( 4 ) helper . moveRig…" at bounding box center [302, 125] width 121 height 143
type textarea "[DOMAIN_NAME]("rightArrow")"
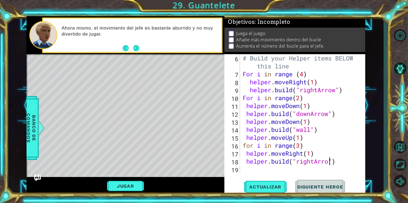
scroll to position [0, 4]
click at [248, 172] on div "# Build your Helper items BELOW this line For i in range ( 4 ) helper . moveRig…" at bounding box center [302, 125] width 121 height 143
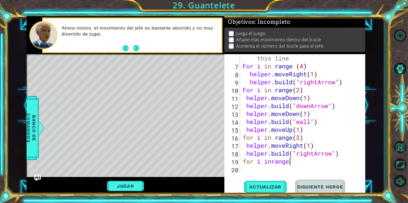
scroll to position [0, 2]
click at [272, 161] on div "# Build your Helper items BELOW this line For i in range ( 4 ) helper . moveRig…" at bounding box center [302, 117] width 121 height 143
click at [295, 163] on div "# Build your Helper items BELOW this line For i in range ( 4 ) helper . moveRig…" at bounding box center [302, 117] width 121 height 143
click at [297, 162] on div "# Build your Helper items BELOW this line For i in range ( 4 ) helper . moveRig…" at bounding box center [302, 117] width 121 height 143
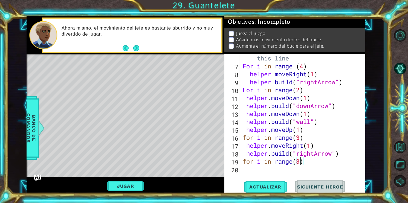
type textarea "for i in range(3)"
click at [244, 174] on div "for i in range(3) 6 7 8 9 10 11 12 13 14 15 16 17 18 19 20 # Build your Helper …" at bounding box center [295, 124] width 141 height 141
click at [245, 170] on div "# Build your Helper items BELOW this line For i in range ( 4 ) helper . moveRig…" at bounding box center [302, 117] width 121 height 143
click at [299, 160] on div "# Build your Helper items BELOW this line For i in range ( 4 ) helper . moveRig…" at bounding box center [302, 117] width 121 height 143
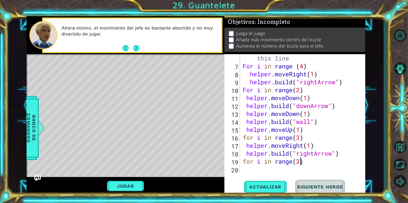
click at [299, 160] on div "# Build your Helper items BELOW this line For i in range ( 4 ) helper . moveRig…" at bounding box center [302, 117] width 121 height 143
type textarea "for i in range(2)"
click at [246, 168] on div "# Build your Helper items BELOW this line For i in range ( 4 ) helper . moveRig…" at bounding box center [302, 117] width 121 height 143
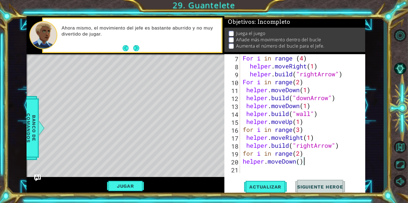
click at [300, 163] on div "For i in range ( 4 ) helper . moveRight ( 1 ) helper . build ( "rightArrow" ) F…" at bounding box center [302, 121] width 121 height 135
type textarea "helper.moveDown(1)"
click at [242, 170] on div "For i in range ( 4 ) helper . moveRight ( 1 ) helper . build ( "rightArrow" ) F…" at bounding box center [302, 121] width 121 height 135
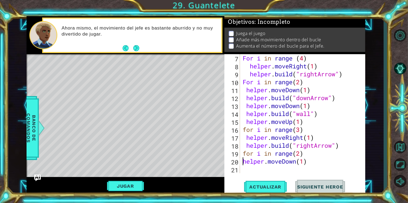
click at [243, 161] on div "For i in range ( 4 ) helper . moveRight ( 1 ) helper . build ( "rightArrow" ) F…" at bounding box center [302, 121] width 121 height 135
type textarea "helper.moveDown(1)"
click at [245, 170] on div "For i in range ( 4 ) helper . moveRight ( 1 ) helper . build ( "rightArrow" ) F…" at bounding box center [302, 121] width 121 height 135
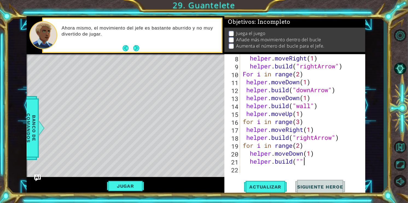
scroll to position [0, 2]
click at [299, 163] on div "helper . moveRight ( 1 ) helper . build ( "rightArrow" ) For i in range ( 2 ) h…" at bounding box center [302, 121] width 121 height 135
type textarea "[DOMAIN_NAME]("downArrow")"
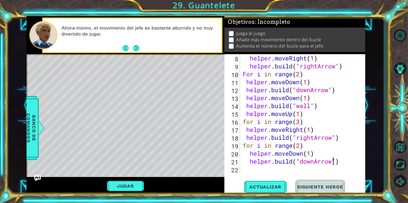
click at [243, 168] on div "helper . moveRight ( 1 ) helper . build ( "rightArrow" ) For i in range ( 2 ) h…" at bounding box center [302, 121] width 121 height 135
type textarea "[DOMAIN_NAME]("downArrow")"
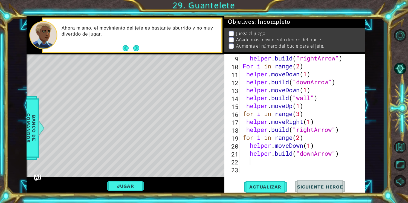
click at [241, 164] on div "9 10 11 12 13 14 15 16 17 18 19 20 21 22 23 helper . build ( "rightArrow" ) For…" at bounding box center [294, 113] width 139 height 119
click at [243, 163] on div "helper . build ( "rightArrow" ) For i in range ( 2 ) helper . moveDown ( 1 ) he…" at bounding box center [302, 121] width 121 height 135
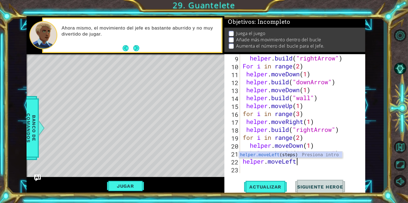
scroll to position [0, 2]
click at [302, 161] on div "helper . build ( "rightArrow" ) For i in range ( 2 ) helper . moveDown ( 1 ) he…" at bounding box center [302, 121] width 121 height 135
type textarea "helper.moveLeft(1)"
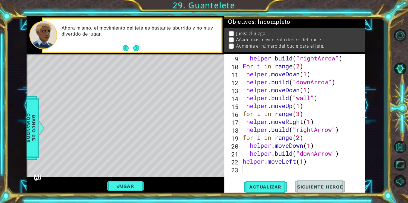
click at [248, 171] on div "helper . build ( "rightArrow" ) For i in range ( 2 ) helper . moveDown ( 1 ) he…" at bounding box center [302, 121] width 121 height 135
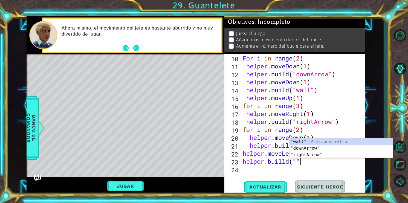
scroll to position [0, 2]
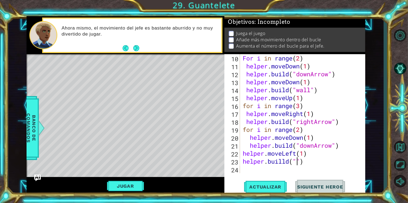
click at [297, 162] on div "For i in range ( 2 ) helper . moveDown ( 1 ) helper . build ( "downArrow" ) hel…" at bounding box center [302, 121] width 121 height 135
type textarea "helper.builld("spikes")"
click at [246, 168] on div "For i in range ( 2 ) helper . moveDown ( 1 ) helper . build ( "downArrow" ) hel…" at bounding box center [302, 121] width 121 height 135
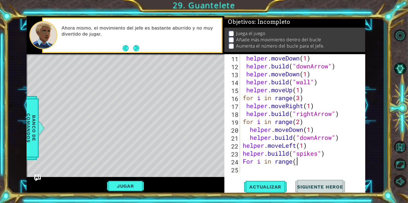
scroll to position [0, 2]
click at [297, 163] on div "helper . moveDown ( 1 ) helper . build ( "downArrow" ) helper . moveDown ( 1 ) …" at bounding box center [302, 121] width 121 height 135
type textarea "For i in range(4)"
click at [251, 170] on div "helper . moveDown ( 1 ) helper . build ( "downArrow" ) helper . moveDown ( 1 ) …" at bounding box center [302, 121] width 121 height 135
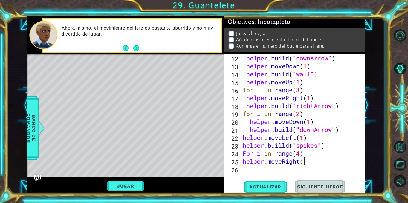
scroll to position [0, 2]
click at [304, 163] on div "helper . build ( "downArrow" ) helper . moveDown ( 1 ) helper . build ( "wall" …" at bounding box center [302, 121] width 121 height 135
type textarea "helper.moveRight(1)"
click at [247, 168] on div "helper . build ( "downArrow" ) helper . moveDown ( 1 ) helper . build ( "wall" …" at bounding box center [302, 121] width 121 height 135
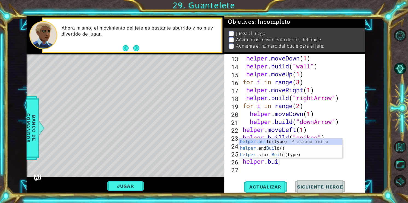
scroll to position [0, 1]
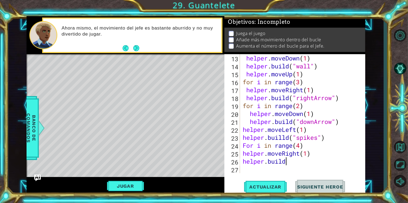
click at [289, 164] on div "helper . moveDown ( 1 ) helper . build ( "wall" ) helper . moveUp ( 1 ) for i i…" at bounding box center [302, 121] width 121 height 135
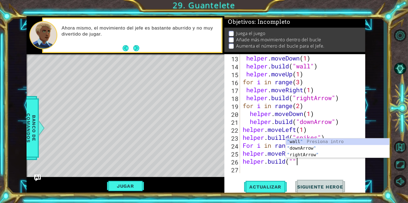
scroll to position [0, 2]
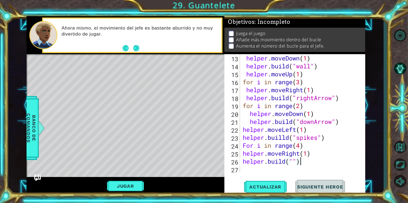
click at [294, 162] on div "helper . moveDown ( 1 ) helper . build ( "wall" ) helper . moveUp ( 1 ) for i i…" at bounding box center [302, 121] width 121 height 135
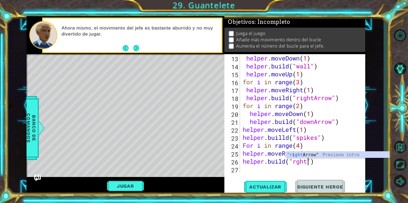
scroll to position [0, 3]
click at [297, 162] on div "helper . moveDown ( 1 ) helper . build ( "wall" ) helper . moveUp ( 1 ) for i i…" at bounding box center [302, 121] width 121 height 135
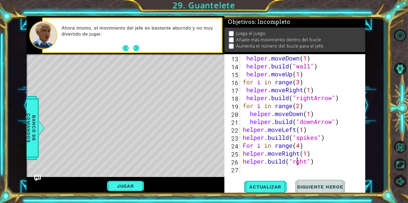
scroll to position [0, 2]
click at [312, 162] on div "helper . moveDown ( 1 ) helper . build ( "wall" ) helper . moveUp ( 1 ) for i i…" at bounding box center [302, 121] width 121 height 135
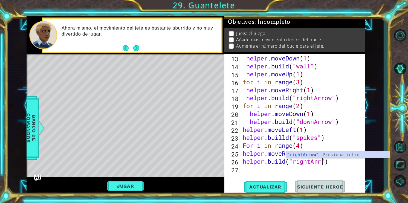
scroll to position [0, 4]
type textarea "[DOMAIN_NAME]("rightArrow")"
click at [248, 170] on div "helper . moveDown ( 1 ) helper . build ( "wall" ) helper . moveUp ( 1 ) for i i…" at bounding box center [302, 121] width 121 height 135
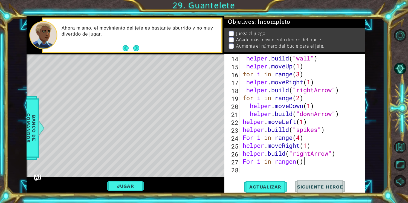
scroll to position [0, 2]
click at [299, 162] on div "helper . build ( "wall" ) helper . moveUp ( 1 ) for i in range ( 3 ) helper . m…" at bounding box center [302, 121] width 121 height 135
click at [303, 161] on div "helper . build ( "wall" ) helper . moveUp ( 1 ) for i in range ( 3 ) helper . m…" at bounding box center [302, 121] width 121 height 135
click at [301, 161] on div "helper . build ( "wall" ) helper . moveUp ( 1 ) for i in range ( 3 ) helper . m…" at bounding box center [302, 121] width 121 height 135
type textarea "For i in rangen(2)"
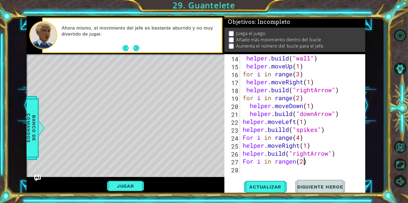
scroll to position [0, 2]
click at [247, 169] on div "helper . build ( "wall" ) helper . moveUp ( 1 ) for i in range ( 3 ) helper . m…" at bounding box center [302, 121] width 121 height 135
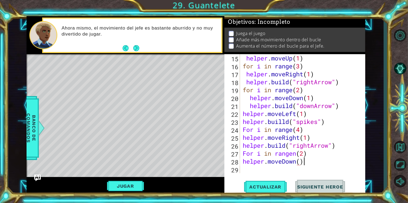
scroll to position [0, 2]
click at [300, 164] on div "helper . moveUp ( 1 ) for i in range ( 3 ) helper . moveRight ( 1 ) helper . bu…" at bounding box center [302, 121] width 121 height 135
type textarea "helper.moveDown(1)"
click at [240, 167] on div "helper.moveDown(1) 15 16 17 18 19 20 21 22 23 24 25 26 27 28 29 helper . moveUp…" at bounding box center [294, 113] width 139 height 119
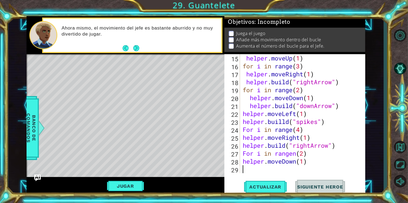
click at [247, 171] on div "helper . moveUp ( 1 ) for i in range ( 3 ) helper . moveRight ( 1 ) helper . bu…" at bounding box center [302, 121] width 121 height 135
type textarea "h"
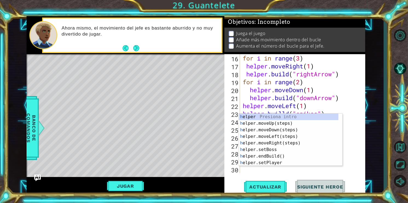
scroll to position [143, 0]
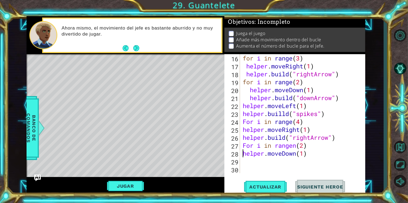
click at [243, 154] on div "for i in range ( 3 ) helper . moveRight ( 1 ) helper . build ( "rightArrow" ) f…" at bounding box center [302, 121] width 121 height 135
type textarea "helper.moveDown(1)"
click at [242, 160] on div "for i in range ( 3 ) helper . moveRight ( 1 ) helper . build ( "rightArrow" ) f…" at bounding box center [302, 121] width 121 height 135
click at [308, 163] on div "for i in range ( 3 ) helper . moveRight ( 1 ) helper . build ( "rightArrow" ) f…" at bounding box center [302, 121] width 121 height 135
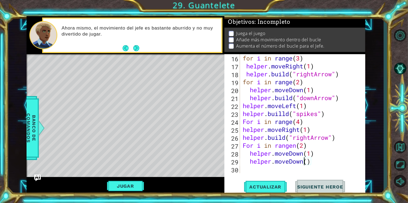
click at [305, 163] on div "for i in range ( 3 ) helper . moveRight ( 1 ) helper . build ( "rightArrow" ) f…" at bounding box center [302, 121] width 121 height 135
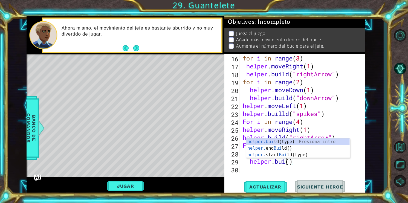
scroll to position [0, 2]
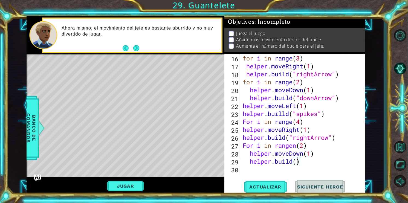
click at [296, 163] on div "for i in range ( 3 ) helper . moveRight ( 1 ) helper . build ( "rightArrow" ) f…" at bounding box center [302, 121] width 121 height 135
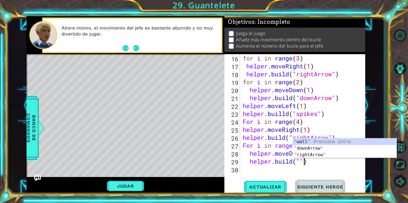
scroll to position [0, 2]
click at [302, 162] on div "for i in range ( 3 ) helper . moveRight ( 1 ) helper . build ( "rightArrow" ) f…" at bounding box center [302, 121] width 121 height 135
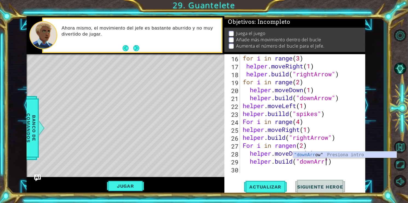
scroll to position [0, 4]
type textarea "[DOMAIN_NAME]("downArrow")"
click at [252, 168] on div "for i in range ( 3 ) helper . moveRight ( 1 ) helper . build ( "rightArrow" ) f…" at bounding box center [302, 121] width 121 height 135
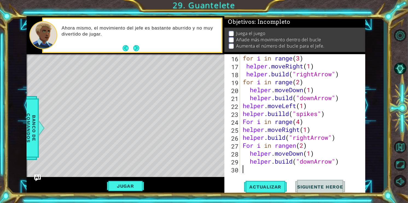
scroll to position [0, 0]
type textarea "H"
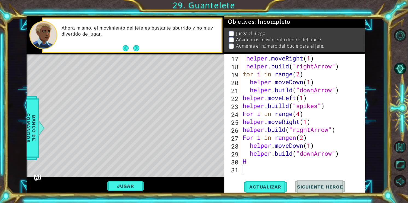
click at [249, 170] on div "helper . moveRight ( 1 ) helper . build ( "rightArrow" ) for i in range ( 2 ) h…" at bounding box center [302, 121] width 121 height 135
click at [251, 163] on div "helper . moveRight ( 1 ) helper . build ( "rightArrow" ) for i in range ( 2 ) h…" at bounding box center [302, 121] width 121 height 135
type textarea "H"
click at [293, 160] on div "helper . moveRight ( 1 ) helper . build ( "rightArrow" ) for i in range ( 2 ) h…" at bounding box center [302, 121] width 121 height 135
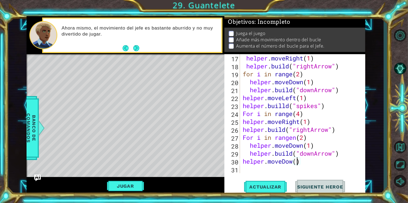
click at [299, 163] on div "helper . moveRight ( 1 ) helper . build ( "rightArrow" ) for i in range ( 2 ) h…" at bounding box center [302, 121] width 121 height 135
type textarea "helper.moveDow(1)"
click at [244, 170] on div "helper . moveRight ( 1 ) helper . build ( "rightArrow" ) for i in range ( 2 ) h…" at bounding box center [302, 121] width 121 height 135
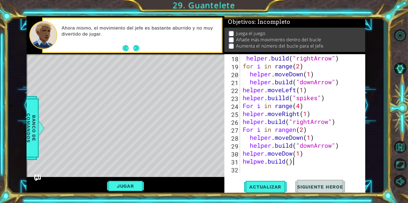
scroll to position [0, 2]
click at [289, 161] on div "helper . build ( "rightArrow" ) for i in range ( 2 ) helper . moveDown ( 1 ) he…" at bounding box center [302, 121] width 121 height 135
click at [293, 161] on div "helper . build ( "rightArrow" ) for i in range ( 2 ) helper . moveDown ( 1 ) he…" at bounding box center [302, 121] width 121 height 135
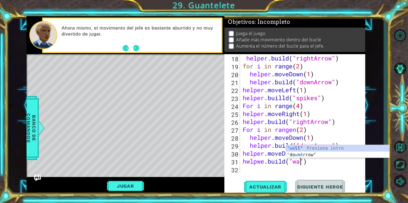
type textarea "[DOMAIN_NAME]("wall")"
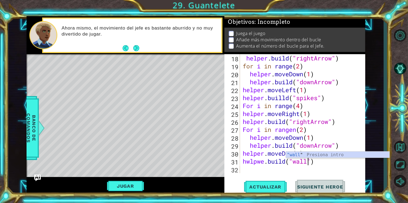
scroll to position [0, 3]
click at [248, 169] on div "helper . build ( "rightArrow" ) for i in range ( 2 ) helper . moveDown ( 1 ) he…" at bounding box center [302, 121] width 121 height 135
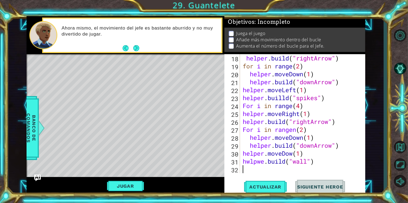
scroll to position [0, 0]
click at [250, 165] on div "helper . build ( "rightArrow" ) for i in range ( 2 ) helper . moveDown ( 1 ) he…" at bounding box center [302, 121] width 121 height 135
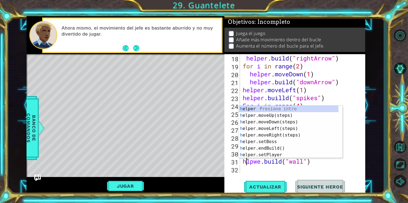
type textarea "[DOMAIN_NAME]("wall")"
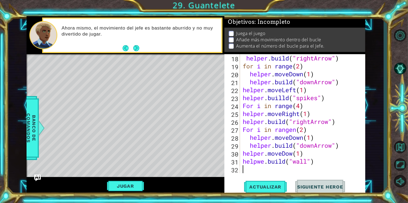
click at [248, 166] on div "helper . build ( "rightArrow" ) for i in range ( 2 ) helper . moveDown ( 1 ) he…" at bounding box center [302, 121] width 121 height 135
click at [259, 162] on div "helper . build ( "rightArrow" ) for i in range ( 2 ) helper . moveDown ( 1 ) he…" at bounding box center [302, 121] width 121 height 135
click at [265, 162] on div "helper . build ( "rightArrow" ) for i in range ( 2 ) helper . moveDown ( 1 ) he…" at bounding box center [302, 121] width 121 height 135
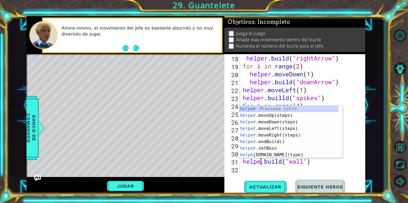
type textarea "[DOMAIN_NAME]("wall")"
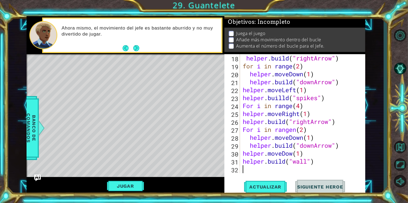
click at [244, 170] on div "helper . build ( "rightArrow" ) for i in range ( 2 ) helper . moveDown ( 1 ) he…" at bounding box center [302, 121] width 121 height 135
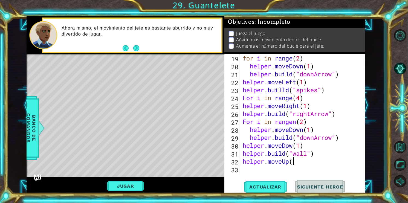
scroll to position [0, 2]
click at [291, 164] on div "for i in range ( 2 ) helper . moveDown ( 1 ) helper . build ( "downArrow" ) hel…" at bounding box center [302, 121] width 121 height 135
click at [293, 163] on div "for i in range ( 2 ) helper . moveDown ( 1 ) helper . build ( "downArrow" ) hel…" at bounding box center [302, 121] width 121 height 135
type textarea "helper.moveUp(1)"
click at [249, 171] on div "for i in range ( 2 ) helper . moveDown ( 1 ) helper . build ( "downArrow" ) hel…" at bounding box center [302, 121] width 121 height 135
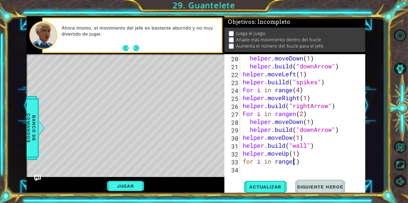
click at [295, 160] on div "helper . moveDown ( 1 ) helper . build ( "downArrow" ) helper . moveLeft ( 1 ) …" at bounding box center [302, 121] width 121 height 135
click at [299, 161] on div "helper . moveDown ( 1 ) helper . build ( "downArrow" ) helper . moveLeft ( 1 ) …" at bounding box center [302, 121] width 121 height 135
type textarea "for i in range(3)"
click at [248, 171] on div "helper . moveDown ( 1 ) helper . build ( "downArrow" ) helper . moveLeft ( 1 ) …" at bounding box center [302, 121] width 121 height 135
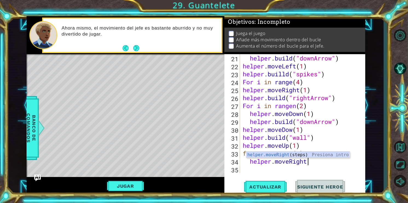
scroll to position [0, 3]
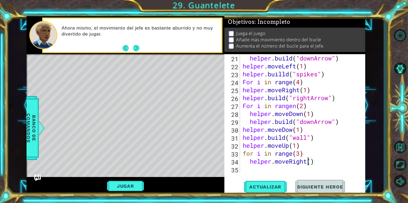
click at [309, 161] on div "helper . build ( "downArrow" ) helper . moveLeft ( 1 ) helper . builld ( "spike…" at bounding box center [302, 121] width 121 height 135
click at [312, 161] on div "helper . build ( "downArrow" ) helper . moveLeft ( 1 ) helper . builld ( "spike…" at bounding box center [302, 121] width 121 height 135
type textarea "helper.moveRight(1)"
click at [251, 168] on div "helper . build ( "downArrow" ) helper . moveLeft ( 1 ) helper . builld ( "spike…" at bounding box center [302, 121] width 121 height 135
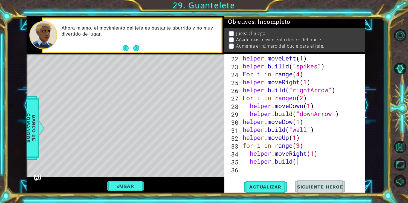
scroll to position [0, 2]
click at [295, 163] on div "helper . moveLeft ( 1 ) helper . builld ( "spikes" ) For i in range ( 4 ) helpe…" at bounding box center [302, 121] width 121 height 135
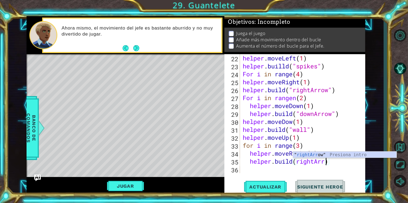
scroll to position [0, 4]
type textarea "[DOMAIN_NAME](rightArrow)"
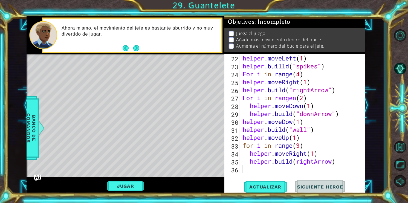
click at [245, 169] on div "helper . moveLeft ( 1 ) helper . builld ( "spikes" ) For i in range ( 4 ) helpe…" at bounding box center [302, 121] width 121 height 135
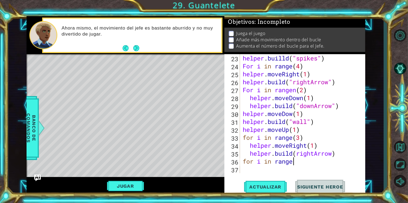
scroll to position [0, 2]
click at [296, 163] on div "helper . builld ( "spikes" ) For i in range ( 4 ) helper . moveRight ( 1 ) help…" at bounding box center [302, 121] width 121 height 135
type textarea "for i in range(2)"
click at [245, 168] on div "helper . builld ( "spikes" ) For i in range ( 4 ) helper . moveRight ( 1 ) help…" at bounding box center [302, 121] width 121 height 135
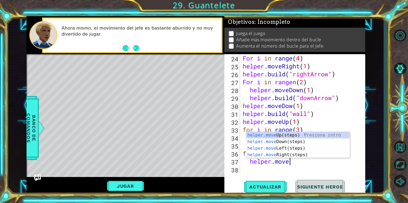
scroll to position [0, 2]
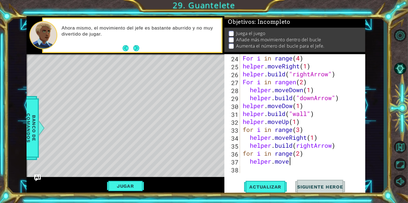
click at [289, 165] on div "For i in range ( 4 ) helper . moveRight ( 1 ) helper . build ( "rightArrow" ) F…" at bounding box center [302, 121] width 121 height 135
click at [305, 163] on div "For i in range ( 4 ) helper . moveRight ( 1 ) helper . build ( "rightArrow" ) F…" at bounding box center [302, 121] width 121 height 135
click at [307, 163] on div "For i in range ( 4 ) helper . moveRight ( 1 ) helper . build ( "rightArrow" ) F…" at bounding box center [302, 121] width 121 height 135
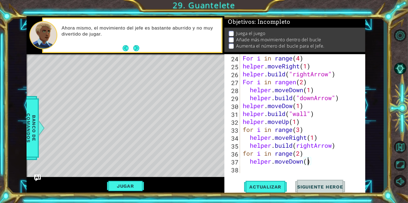
type textarea "helper.moveDown(1)"
click at [251, 169] on div "For i in range ( 4 ) helper . moveRight ( 1 ) helper . build ( "rightArrow" ) F…" at bounding box center [302, 121] width 121 height 135
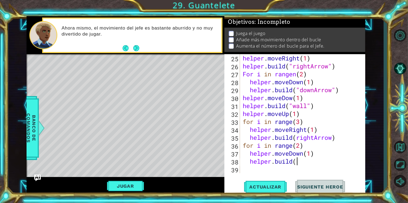
scroll to position [0, 2]
click at [295, 163] on div "helper . moveRight ( 1 ) helper . build ( "rightArrow" ) For i in rangen ( 2 ) …" at bounding box center [302, 121] width 121 height 135
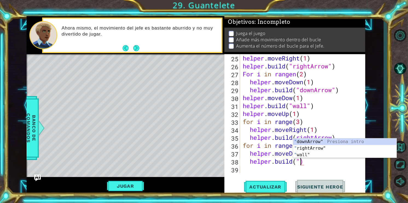
scroll to position [0, 2]
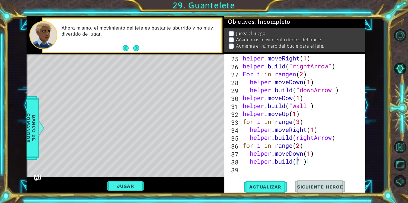
click at [298, 162] on div "helper . moveRight ( 1 ) helper . build ( "rightArrow" ) For i in rangen ( 2 ) …" at bounding box center [302, 121] width 121 height 135
click at [300, 162] on div "helper . moveRight ( 1 ) helper . build ( "rightArrow" ) For i in rangen ( 2 ) …" at bounding box center [302, 121] width 121 height 135
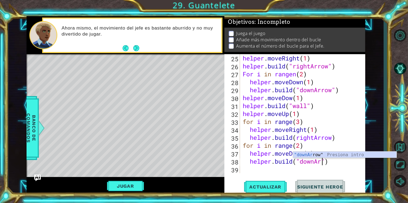
scroll to position [0, 4]
type textarea "[DOMAIN_NAME]("downArrow")"
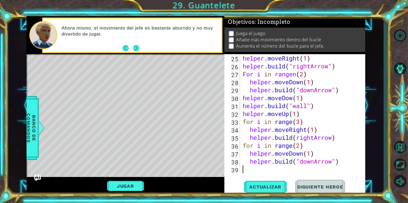
click at [246, 169] on div "helper . moveRight ( 1 ) helper . build ( "rightArrow" ) For i in rangen ( 2 ) …" at bounding box center [302, 121] width 121 height 135
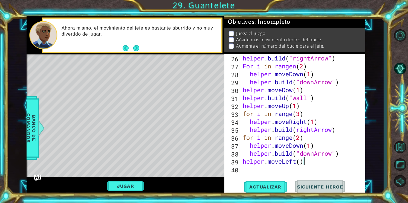
scroll to position [0, 2]
click at [300, 163] on div "helper . build ( "rightArrow" ) For i in rangen ( 2 ) helper . moveDown ( 1 ) h…" at bounding box center [302, 121] width 121 height 135
type textarea "helper.moveLeft(1)"
click at [252, 173] on div "helper . build ( "rightArrow" ) For i in rangen ( 2 ) helper . moveDown ( 1 ) h…" at bounding box center [302, 121] width 121 height 135
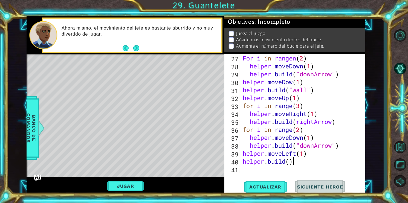
scroll to position [0, 2]
click at [288, 162] on div "For i in rangen ( 2 ) helper . moveDown ( 1 ) helper . build ( "downArrow" ) he…" at bounding box center [302, 121] width 121 height 135
click at [289, 162] on div "For i in rangen ( 2 ) helper . moveDown ( 1 ) helper . build ( "downArrow" ) he…" at bounding box center [302, 121] width 121 height 135
click at [294, 161] on div "For i in rangen ( 2 ) helper . moveDown ( 1 ) helper . build ( "downArrow" ) he…" at bounding box center [302, 121] width 121 height 135
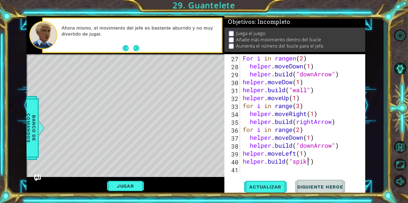
scroll to position [0, 3]
click at [280, 185] on span "Actualizar" at bounding box center [265, 186] width 43 height 5
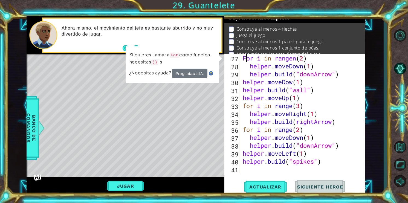
click at [248, 61] on div "For i in rangen ( 2 ) helper . moveDown ( 1 ) helper . build ( "downArrow" ) he…" at bounding box center [302, 121] width 121 height 135
click at [253, 107] on div "For i in rangen ( 2 ) helper . moveDown ( 1 ) helper . build ( "downArrow" ) he…" at bounding box center [302, 121] width 121 height 135
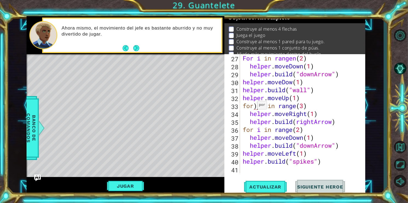
scroll to position [0, 1]
click at [243, 105] on div "For i in rangen ( 2 ) helper . moveDown ( 1 ) helper . build ( "downArrow" ) he…" at bounding box center [302, 121] width 121 height 135
click at [253, 128] on div "For i in rangen ( 2 ) helper . moveDown ( 1 ) helper . build ( "downArrow" ) he…" at bounding box center [302, 121] width 121 height 135
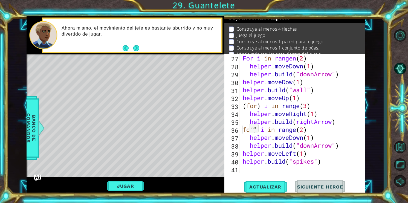
click at [244, 130] on div "For i in rangen ( 2 ) helper . moveDown ( 1 ) helper . build ( "downArrow" ) he…" at bounding box center [302, 121] width 121 height 135
click at [260, 182] on button "Actualizar" at bounding box center [265, 187] width 43 height 14
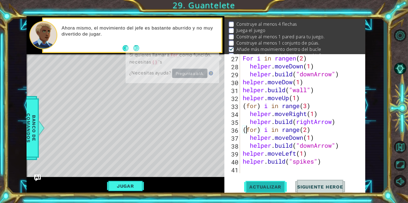
scroll to position [12, 0]
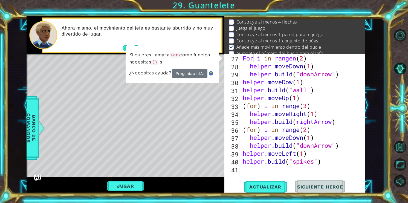
click at [255, 58] on div "For i in rangen ( 2 ) helper . moveDown ( 1 ) helper . build ( "downArrow" ) he…" at bounding box center [302, 121] width 121 height 135
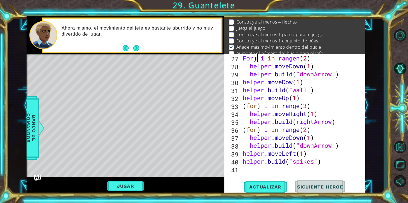
scroll to position [0, 0]
click at [243, 58] on div "For ) i in rangen ( 2 ) helper . moveDown ( 1 ) helper . build ( "downArrow" ) …" at bounding box center [302, 121] width 121 height 135
click at [264, 186] on span "Actualizar" at bounding box center [265, 186] width 43 height 5
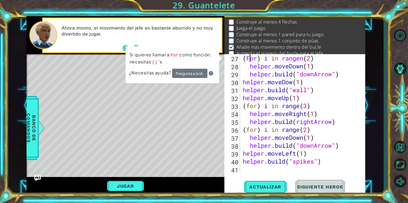
click at [249, 58] on div "( For ) i in rangen ( 2 ) helper . moveDown ( 1 ) helper . build ( "downArrow" …" at bounding box center [302, 121] width 121 height 135
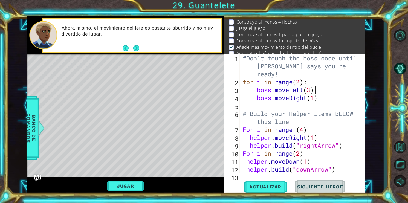
click at [344, 92] on div "#Don't touch the boss code until [PERSON_NAME] says you're ready! for i in rang…" at bounding box center [302, 129] width 121 height 151
click at [248, 133] on div "#Don't touch the boss code until [PERSON_NAME] says you're ready! for i in rang…" at bounding box center [302, 129] width 121 height 151
click at [247, 153] on div "#Don't touch the boss code until [PERSON_NAME] says you're ready! for i in rang…" at bounding box center [302, 129] width 121 height 151
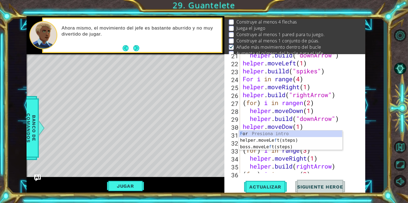
scroll to position [186, 0]
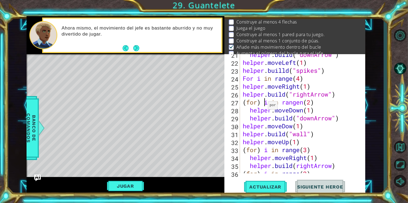
click at [263, 104] on div "helper . build ( "downArrow" ) helper . moveLeft ( 1 ) helper . builld ( "spike…" at bounding box center [302, 118] width 121 height 135
click at [261, 103] on div "helper . build ( "downArrow" ) helper . moveLeft ( 1 ) helper . builld ( "spike…" at bounding box center [302, 118] width 121 height 135
click at [247, 102] on div "helper . build ( "downArrow" ) helper . moveLeft ( 1 ) helper . builld ( "spike…" at bounding box center [302, 118] width 121 height 135
click at [259, 153] on div "helper . build ( "downArrow" ) helper . moveLeft ( 1 ) helper . builld ( "spike…" at bounding box center [302, 118] width 121 height 135
click at [248, 150] on div "helper . build ( "downArrow" ) helper . moveLeft ( 1 ) helper . builld ( "spike…" at bounding box center [302, 118] width 121 height 135
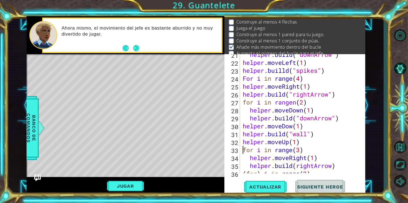
scroll to position [230, 0]
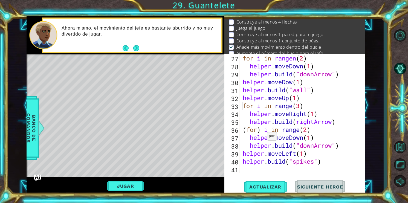
click at [263, 130] on div "helper . build ( "rightArrow" ) for i in rangen ( 2 ) helper . moveDown ( 1 ) h…" at bounding box center [302, 113] width 121 height 135
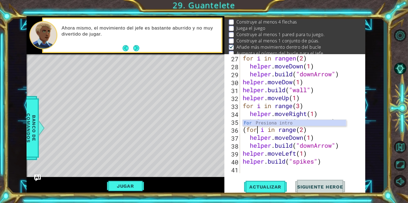
click at [248, 131] on div "helper . build ( "rightArrow" ) for i in rangen ( 2 ) helper . moveDown ( 1 ) h…" at bounding box center [302, 113] width 121 height 135
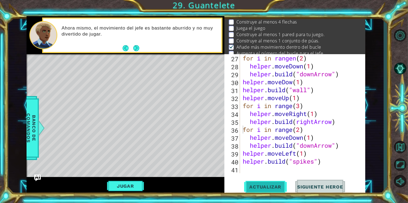
click at [263, 182] on button "Actualizar" at bounding box center [265, 187] width 43 height 14
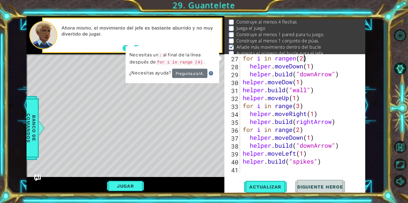
click at [304, 58] on div "helper . build ( "rightArrow" ) for i in rangen ( 2 ) helper . moveDown ( 1 ) h…" at bounding box center [302, 113] width 121 height 135
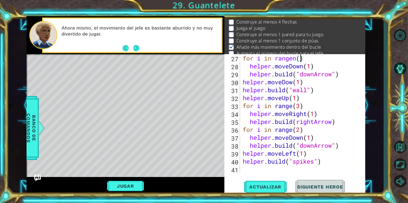
scroll to position [0, 2]
click at [264, 183] on button "Actualizar" at bounding box center [265, 187] width 43 height 14
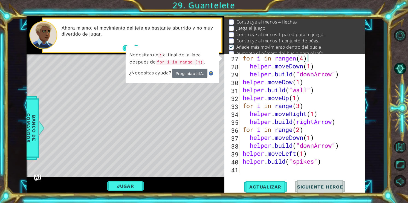
click at [307, 55] on div "helper . build ( "rightArrow" ) for i in rangen ( 4 ) helper . moveDown ( 1 ) h…" at bounding box center [302, 113] width 121 height 135
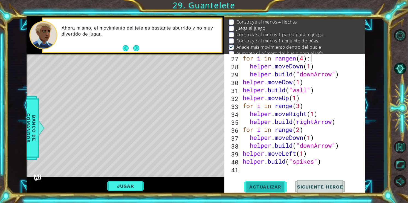
click at [262, 188] on span "Actualizar" at bounding box center [265, 186] width 43 height 5
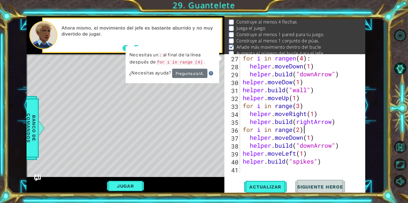
click at [304, 133] on div "helper . build ( "rightArrow" ) for i in rangen ( 4 ) : helper . moveDown ( 1 )…" at bounding box center [302, 113] width 121 height 135
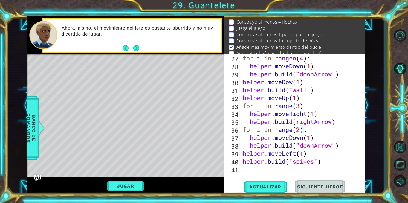
scroll to position [0, 2]
click at [304, 107] on div "helper . build ( "rightArrow" ) for i in rangen ( 4 ) : helper . moveDown ( 1 )…" at bounding box center [302, 113] width 121 height 135
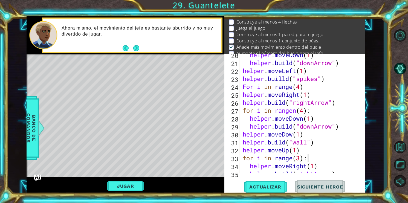
scroll to position [173, 0]
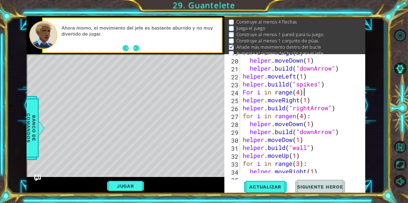
click at [305, 93] on div "for i in range ( 2 ) helper . moveDown ( 1 ) helper . build ( "downArrow" ) hel…" at bounding box center [302, 115] width 121 height 135
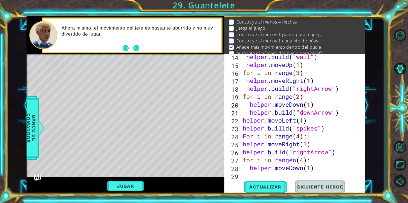
scroll to position [128, 0]
click at [308, 99] on div "helper . build ( "wall" ) helper . moveUp ( 1 ) for i in range ( 3 ) helper . m…" at bounding box center [302, 120] width 121 height 135
click at [308, 73] on div "helper . build ( "wall" ) helper . moveUp ( 1 ) for i in range ( 3 ) helper . m…" at bounding box center [302, 120] width 121 height 135
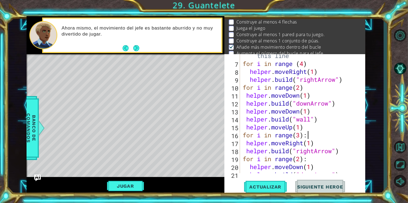
scroll to position [66, 0]
click at [305, 89] on div "# Build your Helper items BELOW this line for i in range ( 4 ) helper . moveRig…" at bounding box center [302, 115] width 121 height 143
click at [309, 66] on div "# Build your Helper items BELOW this line for i in range ( 4 ) helper . moveRig…" at bounding box center [302, 115] width 121 height 143
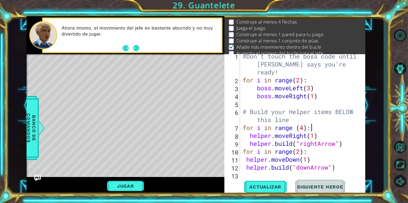
scroll to position [0, 0]
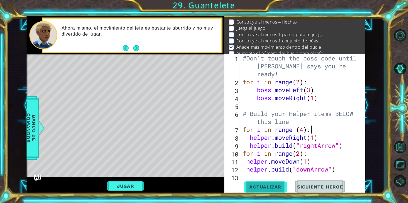
click at [271, 187] on span "Actualizar" at bounding box center [265, 186] width 43 height 5
click at [268, 186] on span "Actualizar" at bounding box center [265, 186] width 43 height 5
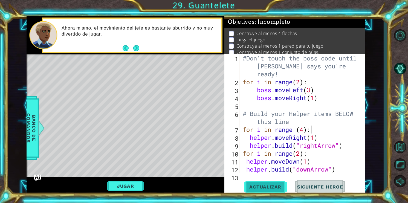
click at [271, 192] on button "Actualizar" at bounding box center [265, 187] width 43 height 14
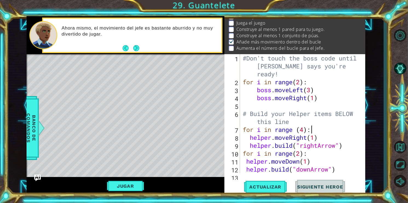
scroll to position [23, 0]
click at [136, 188] on button "Jugar" at bounding box center [125, 186] width 37 height 10
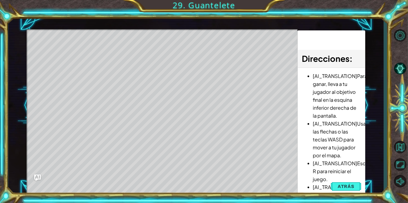
click at [65, 58] on div "Level Map" at bounding box center [153, 109] width 253 height 161
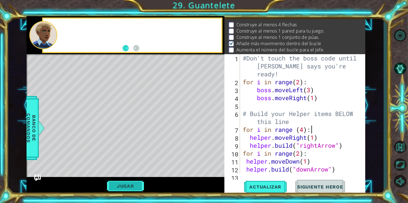
scroll to position [8, 0]
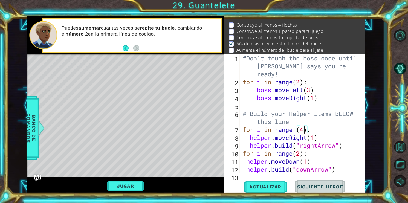
click at [305, 131] on div "#Don't touch the boss code until [PERSON_NAME] says you're ready! for i in rang…" at bounding box center [302, 129] width 121 height 151
click at [275, 191] on button "Actualizar" at bounding box center [265, 187] width 43 height 14
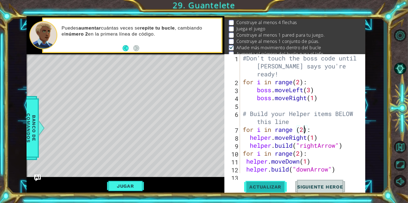
scroll to position [12, 0]
click at [134, 182] on button "Jugar" at bounding box center [125, 186] width 37 height 10
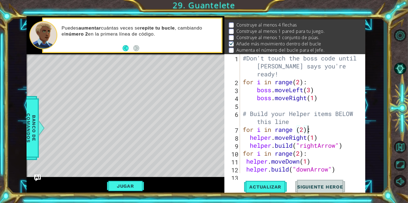
click at [307, 132] on div "#Don't touch the boss code until [PERSON_NAME] says you're ready! for i in rang…" at bounding box center [302, 129] width 121 height 151
click at [304, 131] on div "#Don't touch the boss code until [PERSON_NAME] says you're ready! for i in rang…" at bounding box center [302, 129] width 121 height 151
click at [273, 187] on span "Actualizar" at bounding box center [265, 186] width 43 height 5
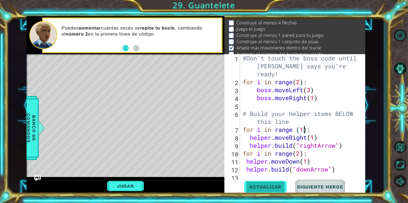
scroll to position [12, 0]
click at [138, 186] on button "Jugar" at bounding box center [125, 186] width 37 height 10
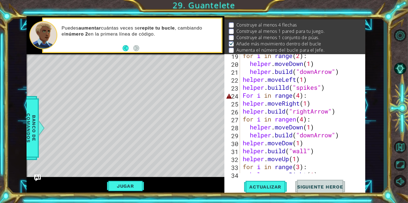
scroll to position [169, 0]
click at [298, 96] on div "for i in range ( 2 ) : helper . moveDown ( 1 ) helper . build ( "downArrow" ) h…" at bounding box center [302, 119] width 121 height 135
click at [288, 97] on div "for i in range ( 2 ) : helper . moveDown ( 1 ) helper . build ( "downArrow" ) h…" at bounding box center [302, 119] width 121 height 135
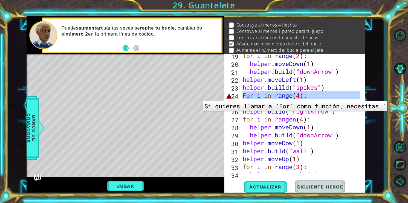
click at [230, 97] on div "24" at bounding box center [233, 96] width 15 height 8
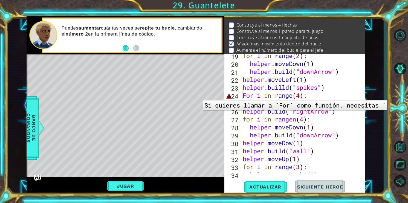
click at [228, 96] on div "24" at bounding box center [233, 96] width 15 height 8
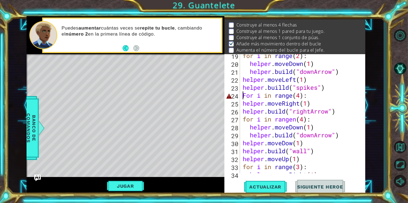
type textarea "[DOMAIN_NAME]("spikes")"
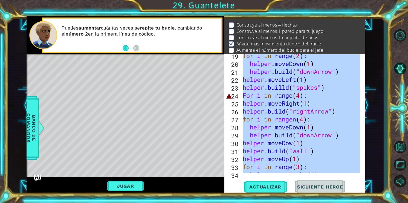
click at [228, 96] on div "24" at bounding box center [233, 96] width 15 height 8
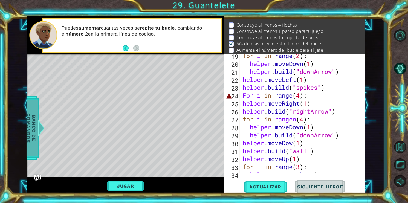
click at [38, 130] on div at bounding box center [41, 128] width 7 height 16
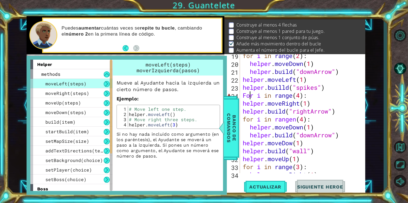
click at [249, 95] on div "for i in range ( 2 ) : helper . moveDown ( 1 ) helper . build ( "downArrow" ) h…" at bounding box center [302, 119] width 121 height 135
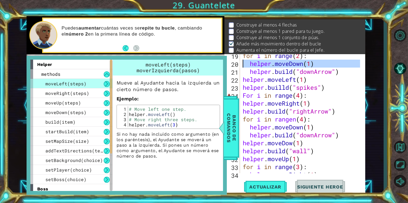
click at [229, 65] on div "20" at bounding box center [233, 65] width 15 height 8
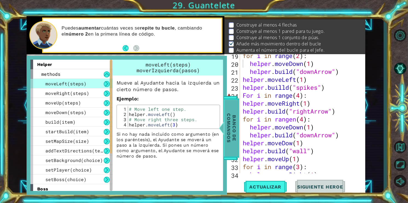
click at [237, 106] on span "Banco de comandos" at bounding box center [232, 128] width 14 height 57
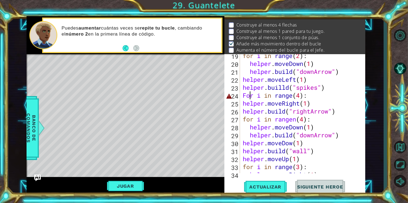
click at [251, 96] on div "for i in range ( 2 ) : helper . moveDown ( 1 ) helper . build ( "downArrow" ) h…" at bounding box center [302, 119] width 121 height 135
click at [247, 93] on div "for i in range ( 2 ) : helper . moveDown ( 1 ) helper . build ( "downArrow" ) h…" at bounding box center [302, 119] width 121 height 135
click at [255, 191] on button "Actualizar" at bounding box center [265, 187] width 43 height 14
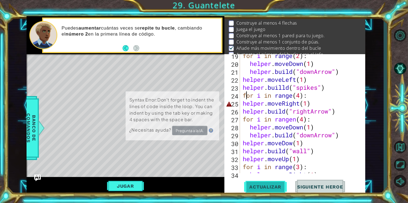
scroll to position [12, 0]
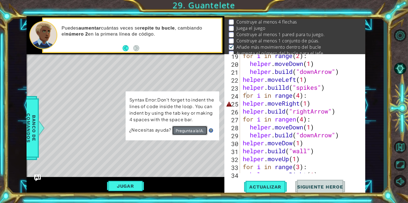
click at [195, 134] on button "Pregunta a la IA." at bounding box center [191, 130] width 36 height 10
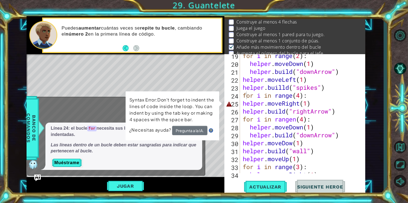
click at [209, 146] on div "Level Map" at bounding box center [153, 134] width 253 height 161
click at [219, 103] on div "Syntax Error:Don't forget to indent the lines of code inside the loop. You can …" at bounding box center [173, 115] width 94 height 49
click at [163, 130] on span "¿Necesitas ayuda?" at bounding box center [150, 130] width 43 height 6
click at [179, 130] on button "Pregunta a la IA." at bounding box center [189, 131] width 35 height 10
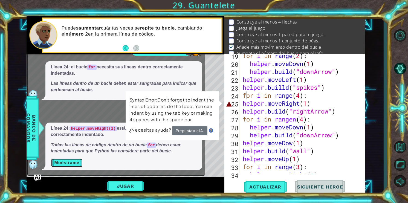
click at [77, 163] on button "Muéstrame" at bounding box center [67, 163] width 32 height 9
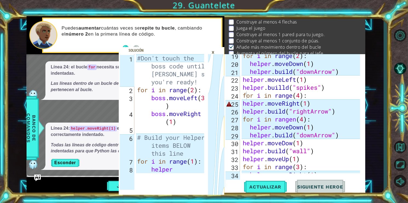
click at [212, 53] on div "×" at bounding box center [213, 52] width 8 height 9
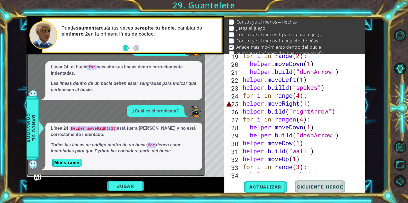
click at [298, 102] on div "for i in range ( 2 ) : helper . moveDown ( 1 ) helper . build ( "downArrow" ) h…" at bounding box center [302, 119] width 121 height 135
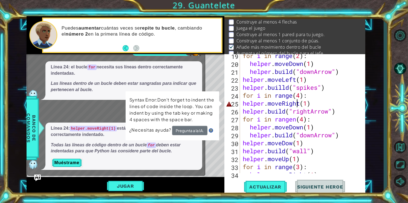
click at [102, 121] on div "¿Qué es este error? Línea 24: el bucle for necesita sus líneas dentro correctam…" at bounding box center [115, 107] width 175 height 126
click at [210, 79] on div "Level Map" at bounding box center [153, 134] width 253 height 161
click at [208, 152] on div "Level Map" at bounding box center [153, 134] width 253 height 161
click at [259, 192] on button "Actualizar" at bounding box center [265, 187] width 43 height 14
click at [203, 151] on div "x ¿Qué es este error? Línea 24: el bucle for necesita sus líneas dentro correct…" at bounding box center [116, 106] width 178 height 140
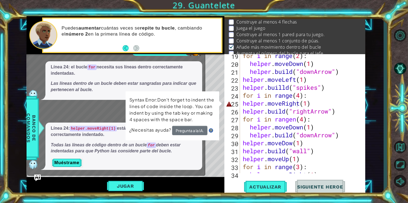
click at [201, 145] on div "Línea 24: helper.moveRight(1) está fuera [PERSON_NAME] y no está correctamente …" at bounding box center [123, 146] width 157 height 47
click at [134, 183] on button "Jugar" at bounding box center [125, 186] width 37 height 10
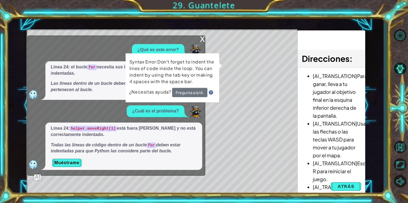
click at [204, 36] on div "x" at bounding box center [202, 38] width 5 height 5
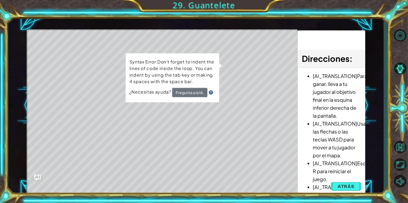
click at [166, 107] on div "Level Map" at bounding box center [153, 109] width 253 height 161
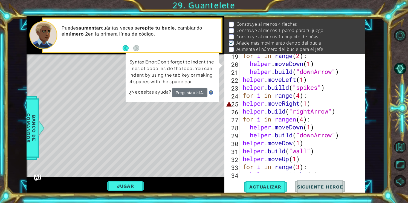
scroll to position [8, 0]
click at [267, 105] on div "for i in range ( 2 ) : helper . moveDown ( 1 ) helper . build ( "downArrow" ) h…" at bounding box center [302, 119] width 121 height 135
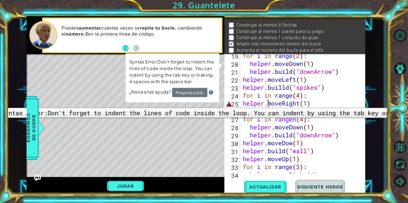
click at [231, 104] on div "25" at bounding box center [233, 104] width 15 height 8
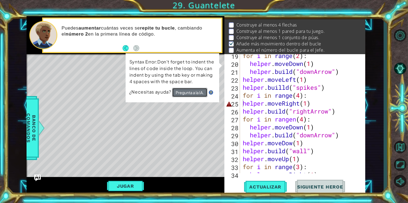
click at [199, 93] on button "Pregunta a la IA." at bounding box center [190, 93] width 36 height 10
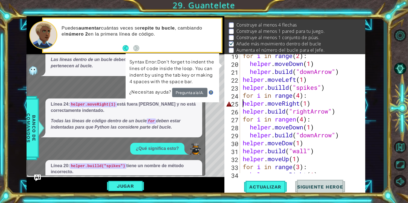
scroll to position [31, 0]
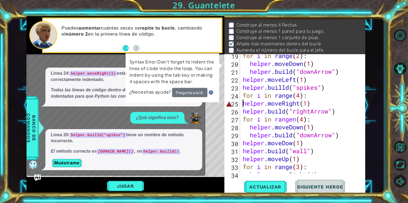
click at [302, 104] on div "for i in range ( 2 ) : helper . moveDown ( 1 ) helper . build ( "downArrow" ) h…" at bounding box center [302, 119] width 121 height 135
click at [305, 64] on div "for i in range ( 2 ) : helper . moveDown ( 1 ) helper . build ( "downArrow" ) h…" at bounding box center [302, 119] width 121 height 135
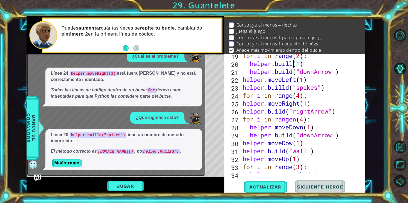
scroll to position [0, 2]
click at [306, 63] on div "for i in range ( 2 ) : helper . builld ( 1 ) helper . build ( "downArrow" ) hel…" at bounding box center [302, 119] width 121 height 135
click at [306, 63] on div "for i in range ( 2 ) : helper . builld ( ) helper . build ( "downArrow" ) helpe…" at bounding box center [302, 119] width 121 height 135
click at [298, 63] on div "for i in range ( 2 ) : helper . builld ( ) helper . build ( "downArrow" ) helpe…" at bounding box center [302, 119] width 121 height 135
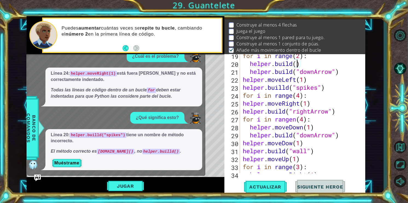
click at [298, 65] on div "for i in range ( 2 ) : helper . build ( ) helper . build ( "downArrow" ) helper…" at bounding box center [302, 119] width 121 height 135
click at [296, 63] on div "for i in range ( 2 ) : helper . build ( spikes ) helper . build ( "downArrow" )…" at bounding box center [302, 119] width 121 height 135
click at [321, 64] on div "for i in range ( 2 ) : helper . build ( "spikes) helper . build ( "downArrow" )…" at bounding box center [302, 119] width 121 height 135
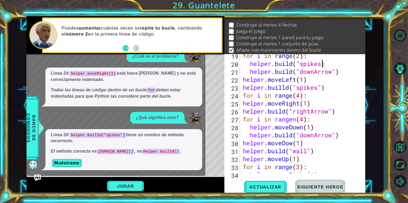
scroll to position [0, 3]
click at [275, 184] on span "Actualizar" at bounding box center [265, 186] width 43 height 5
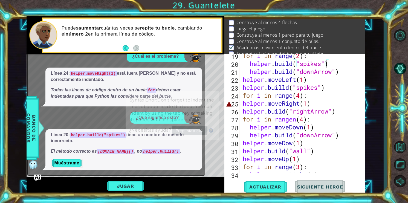
scroll to position [12, 0]
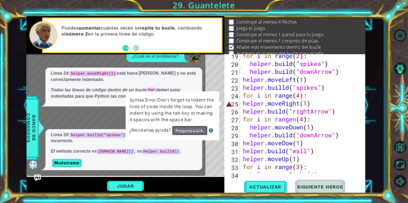
click at [199, 134] on button "Pregunta a la IA." at bounding box center [189, 131] width 35 height 10
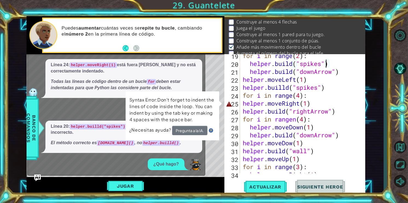
scroll to position [93, 0]
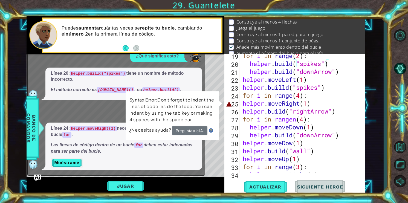
click at [220, 104] on div "Syntax Error:Don't forget to indent the lines of code inside the loop. You can …" at bounding box center [172, 116] width 94 height 50
click at [195, 155] on div "Línea 24: helper.moveRight(1) necesita estar indentado dentro del bucle for . L…" at bounding box center [123, 146] width 157 height 47
click at [202, 74] on div "Línea 20: helper.builld("spikes") tiene un nombre de método incorrecto. El méto…" at bounding box center [123, 84] width 157 height 33
click at [206, 74] on div "Level Map" at bounding box center [153, 134] width 253 height 161
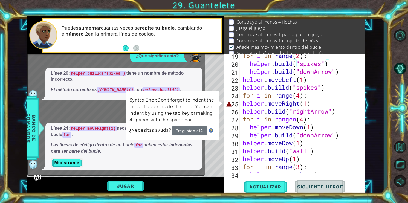
click at [206, 74] on div "Level Map" at bounding box center [153, 134] width 253 height 161
click at [211, 76] on div "Level Map" at bounding box center [153, 134] width 253 height 161
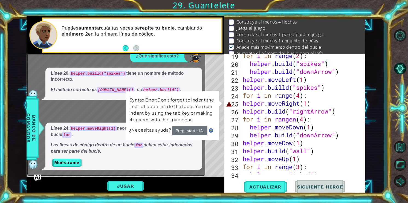
click at [210, 76] on div "Level Map" at bounding box center [153, 134] width 253 height 161
drag, startPoint x: 210, startPoint y: 76, endPoint x: 221, endPoint y: 107, distance: 32.7
click at [221, 107] on div "Level Map" at bounding box center [153, 134] width 253 height 161
drag, startPoint x: 221, startPoint y: 106, endPoint x: 217, endPoint y: 94, distance: 12.2
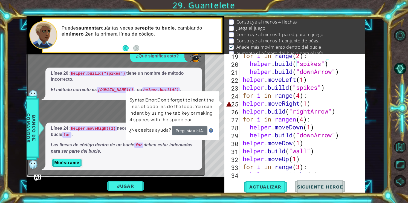
click at [217, 94] on div "Syntax Error:Don't forget to indent the lines of code inside the loop. You can …" at bounding box center [172, 116] width 94 height 50
click at [216, 84] on div "Level Map" at bounding box center [153, 134] width 253 height 161
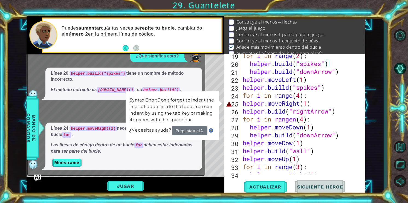
click at [216, 84] on div "Level Map" at bounding box center [153, 134] width 253 height 161
click at [210, 86] on div "Level Map" at bounding box center [153, 134] width 253 height 161
click at [197, 77] on div "Línea 20: helper.builld("spikes") tiene un nombre de método incorrecto. El méto…" at bounding box center [123, 84] width 157 height 33
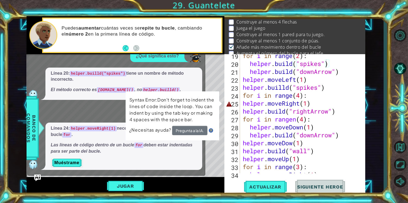
click at [204, 60] on div "x ¿Qué es este error? Línea 24: el bucle for necesita sus líneas dentro correct…" at bounding box center [116, 94] width 178 height 164
click at [213, 67] on div "Level Map" at bounding box center [153, 134] width 253 height 161
click at [194, 132] on button "Pregunta a la IA." at bounding box center [190, 131] width 36 height 10
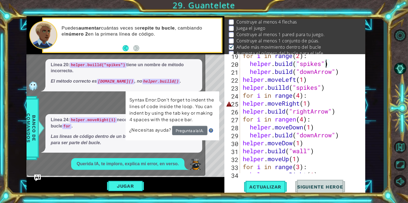
scroll to position [164, 0]
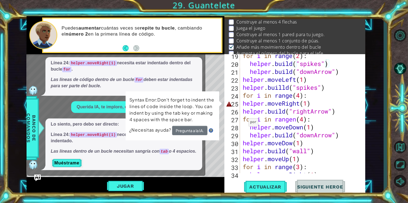
click at [212, 82] on div "Level Map" at bounding box center [153, 134] width 253 height 161
click at [182, 148] on p "Las líneas dentro de un bucle necesitan sangría con tab o 4 espacios." at bounding box center [124, 151] width 146 height 6
click at [120, 136] on p "Línea 24: helper.moveRight(1) necesita estar correctamente indentado." at bounding box center [124, 138] width 146 height 13
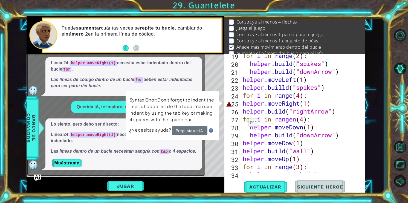
click at [120, 136] on p "Línea 24: helper.moveRight(1) necesita estar correctamente indentado." at bounding box center [124, 138] width 146 height 13
click at [125, 185] on button "Jugar" at bounding box center [125, 186] width 37 height 10
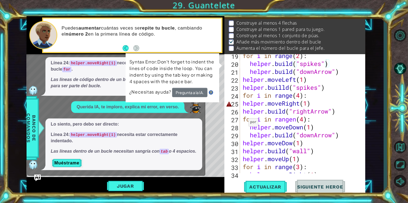
scroll to position [12, 0]
type textarea "for i in range(4):"
click at [295, 95] on div "for i in range ( 2 ) : helper . build ( "spikes" ) helper . build ( "downArrow"…" at bounding box center [302, 119] width 121 height 135
click at [276, 187] on span "Actualizar" at bounding box center [265, 186] width 43 height 5
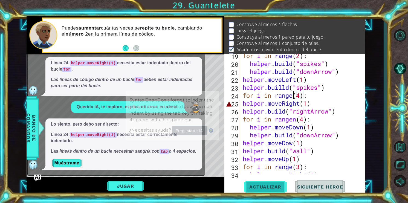
scroll to position [8, 0]
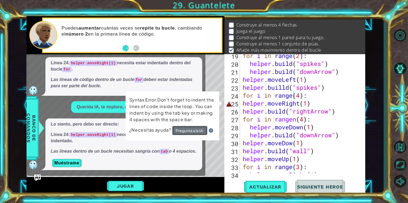
click at [196, 131] on button "Pregunta a la IA." at bounding box center [190, 131] width 36 height 10
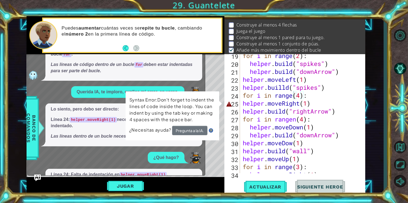
scroll to position [220, 0]
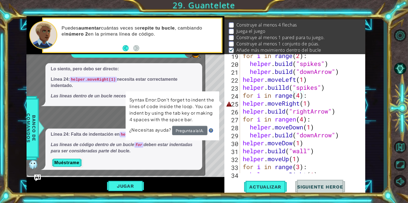
click at [149, 153] on p "Las líneas de código dentro de un bucle for deben estar indentadas para ser con…" at bounding box center [124, 148] width 146 height 13
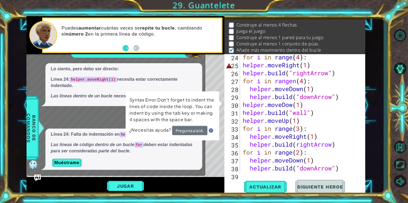
scroll to position [230, 0]
